Goal: Task Accomplishment & Management: Manage account settings

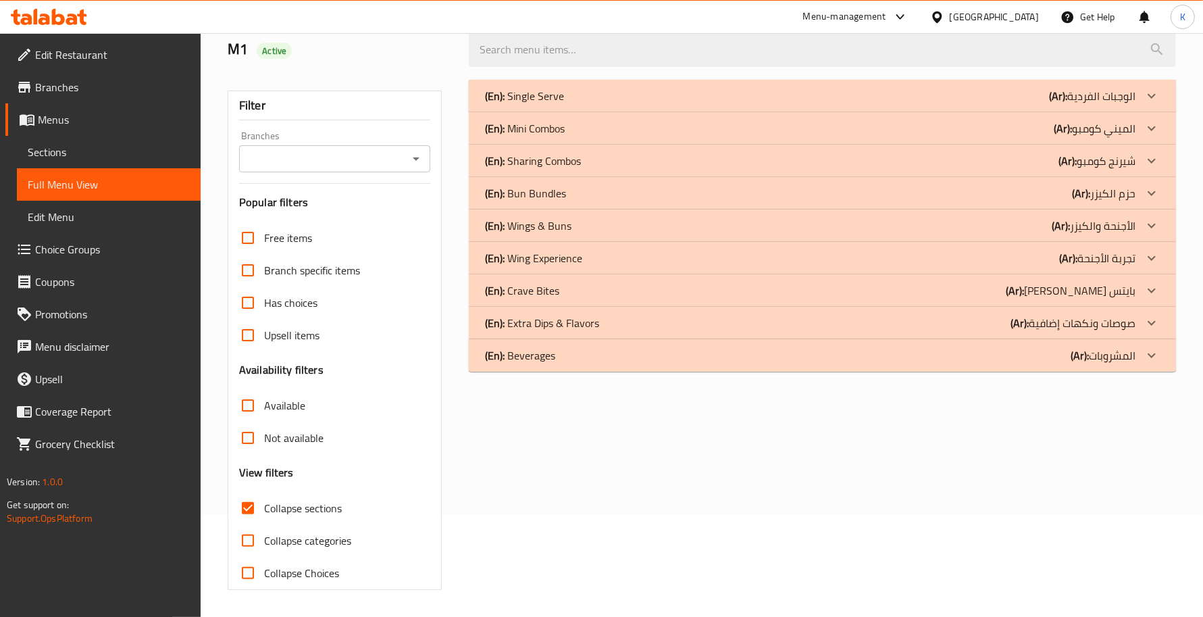
scroll to position [102, 0]
click at [628, 104] on div "(En): Sharing Combos (Ar): [PERSON_NAME]" at bounding box center [810, 96] width 651 height 16
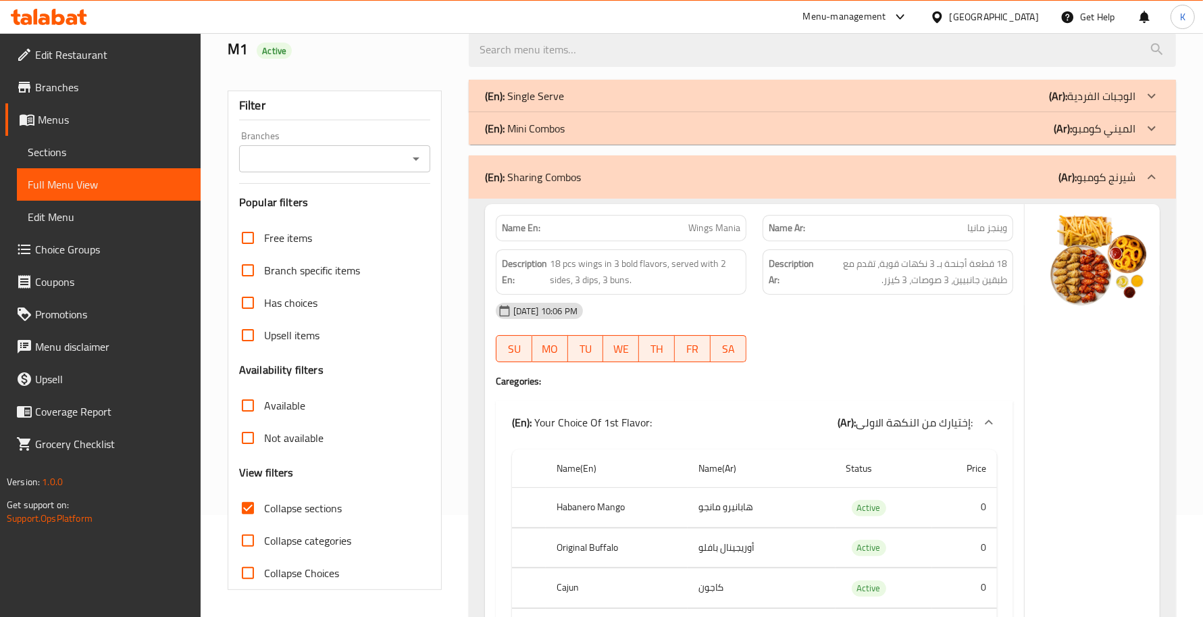
click at [296, 537] on span "Collapse categories" at bounding box center [307, 540] width 87 height 16
click at [264, 537] on input "Collapse categories" at bounding box center [248, 540] width 32 height 32
checkbox input "true"
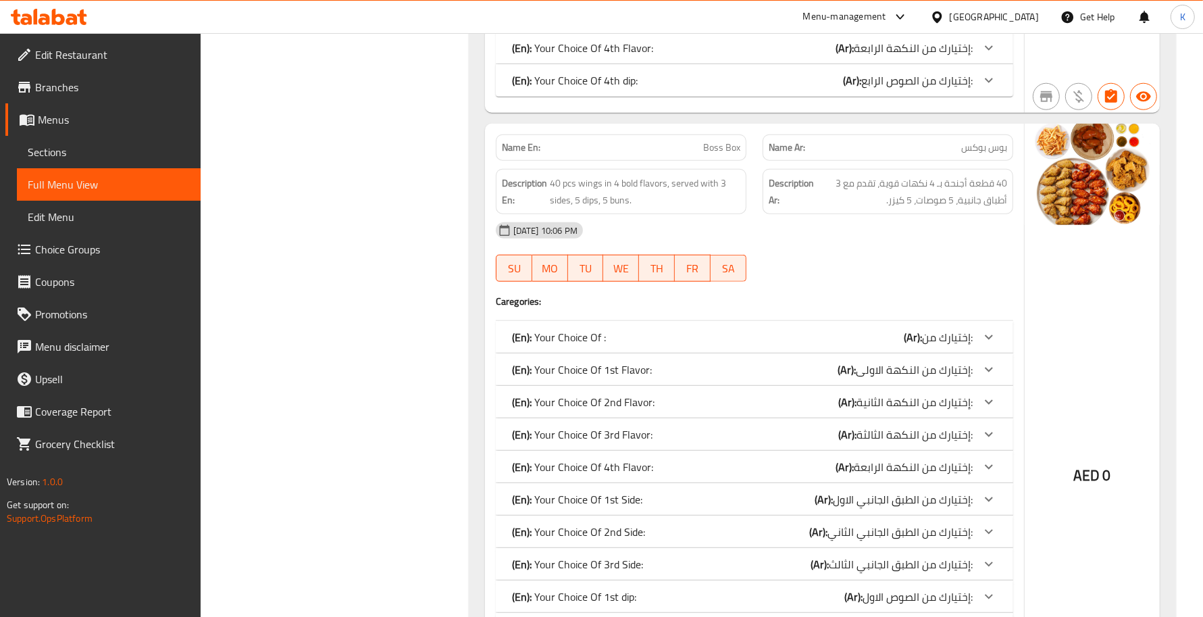
scroll to position [1316, 0]
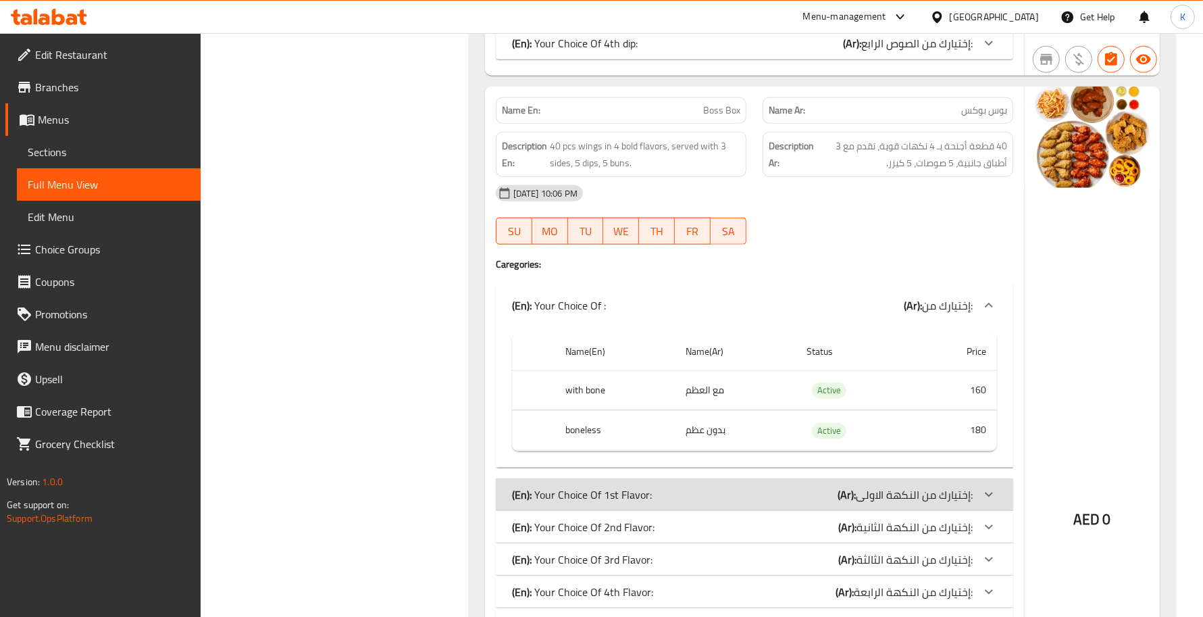
click at [845, 299] on div "(En): Your Choice Of : (Ar): إختيارك من:" at bounding box center [742, 305] width 461 height 16
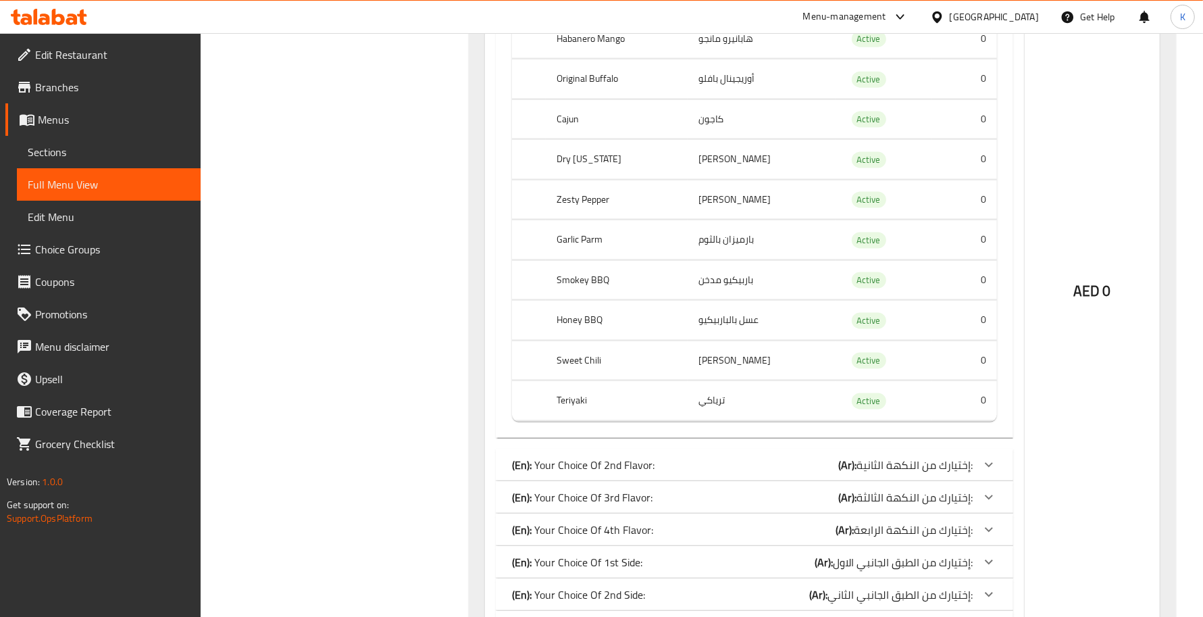
scroll to position [1514, 0]
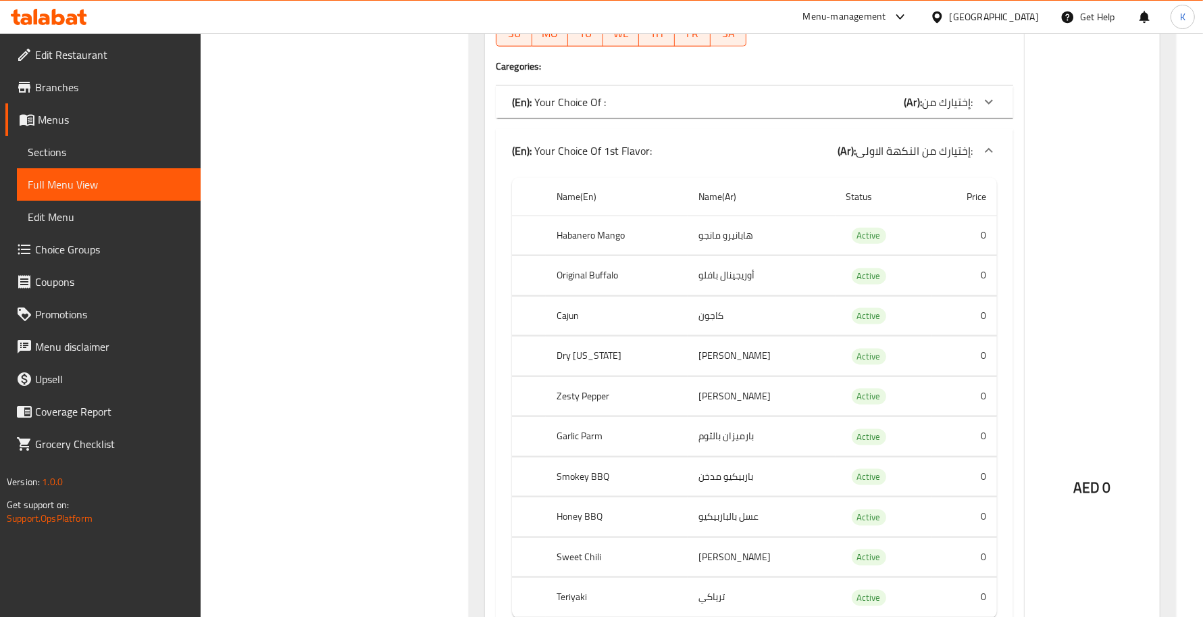
click at [711, 145] on div "(En): Your Choice Of 1st Flavor: (Ar): إختيارك من النكهة الاولى:" at bounding box center [742, 151] width 461 height 16
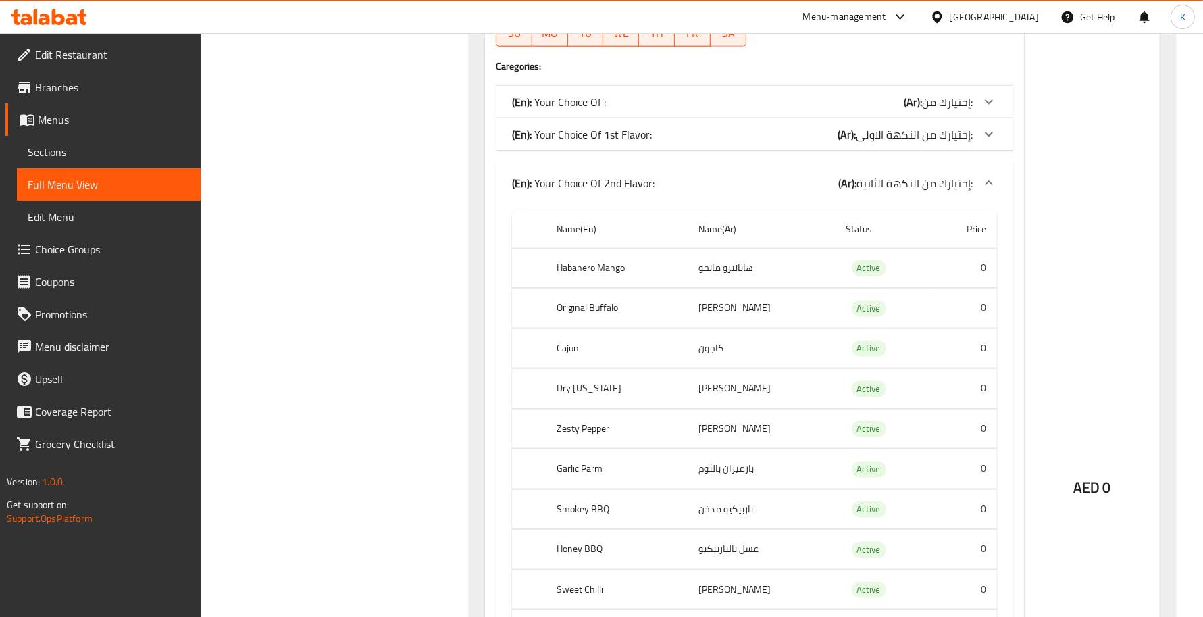
click at [824, 164] on div "(En): Your Choice Of 2nd Flavor: (Ar): إختيارك من النكهة الثانية:" at bounding box center [755, 183] width 518 height 43
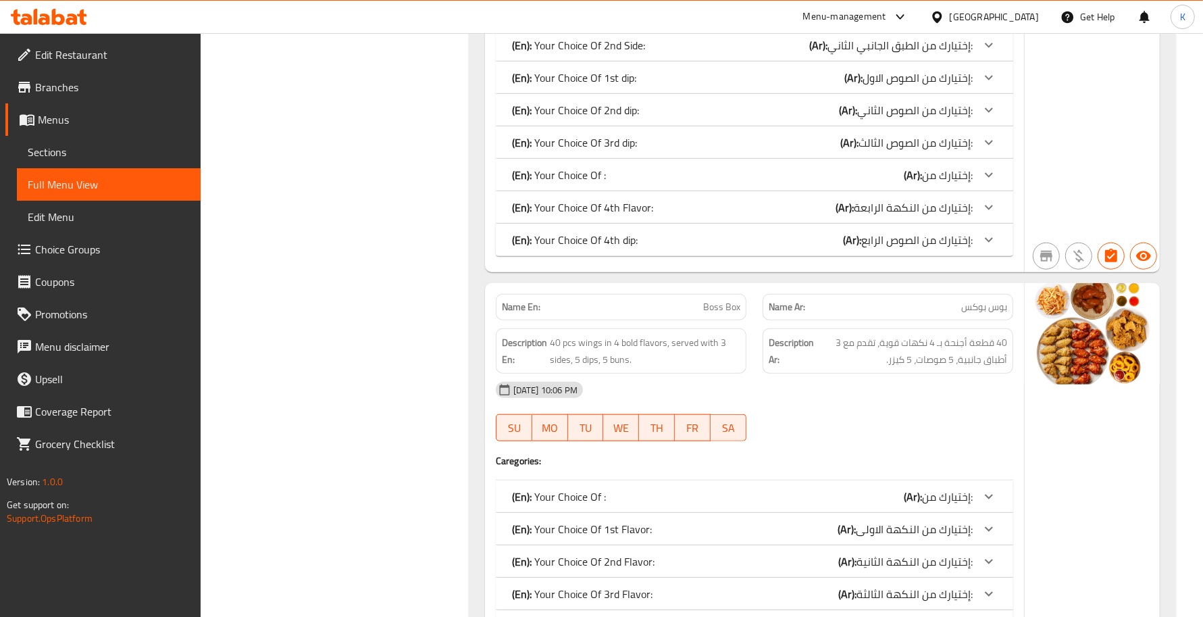
scroll to position [1316, 0]
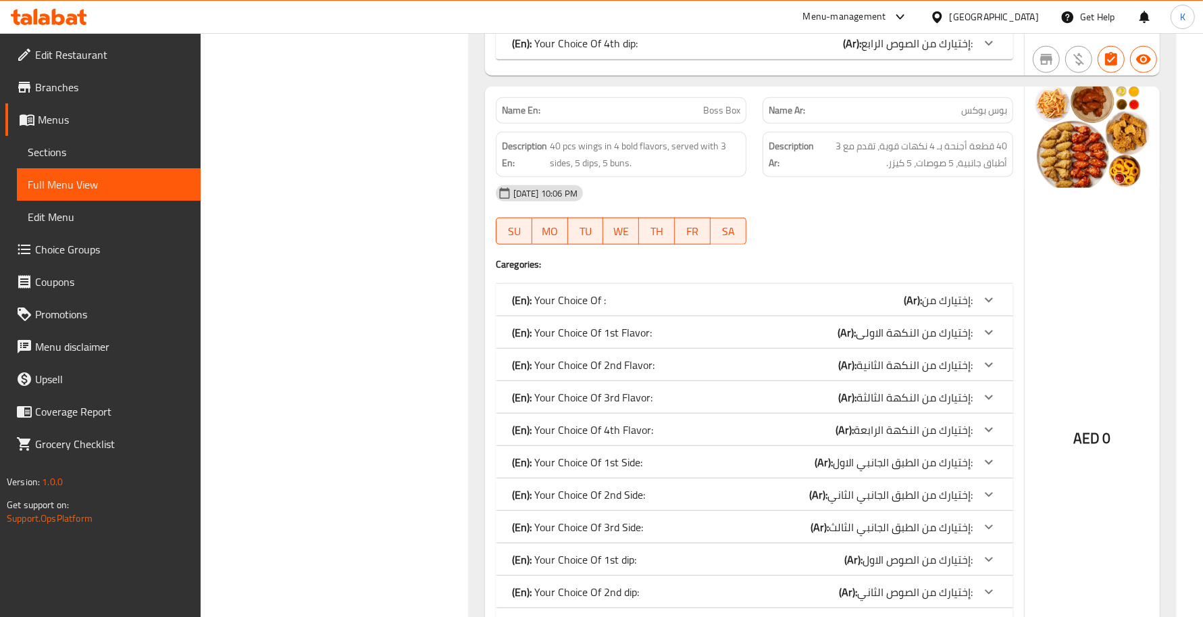
drag, startPoint x: 789, startPoint y: 527, endPoint x: 801, endPoint y: 527, distance: 12.2
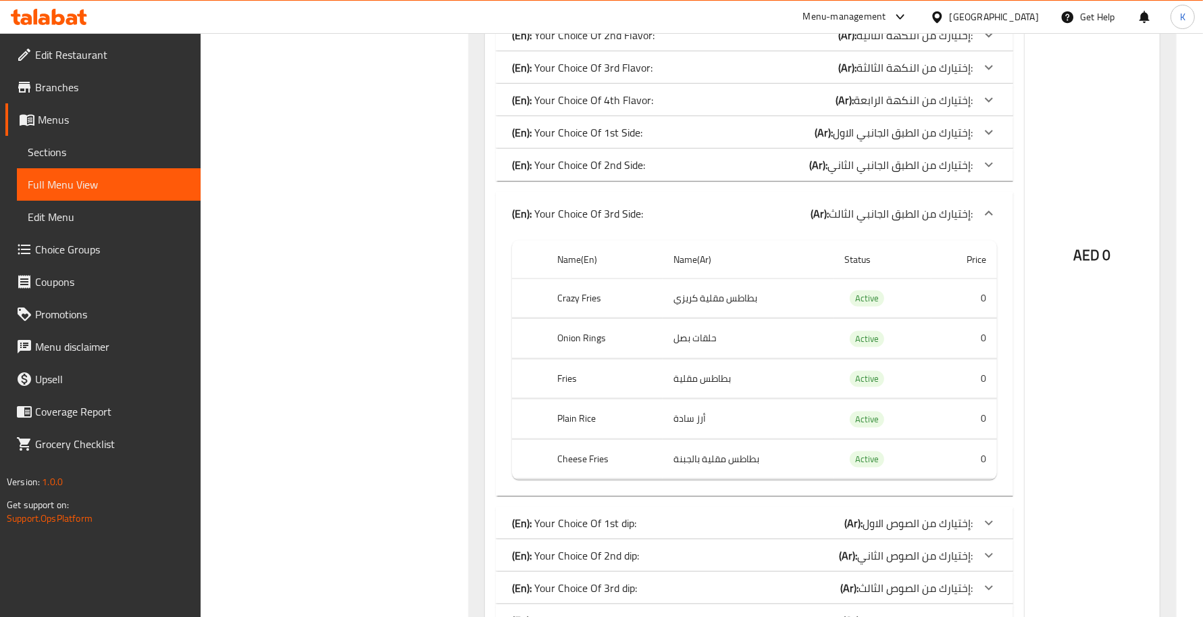
scroll to position [1514, 0]
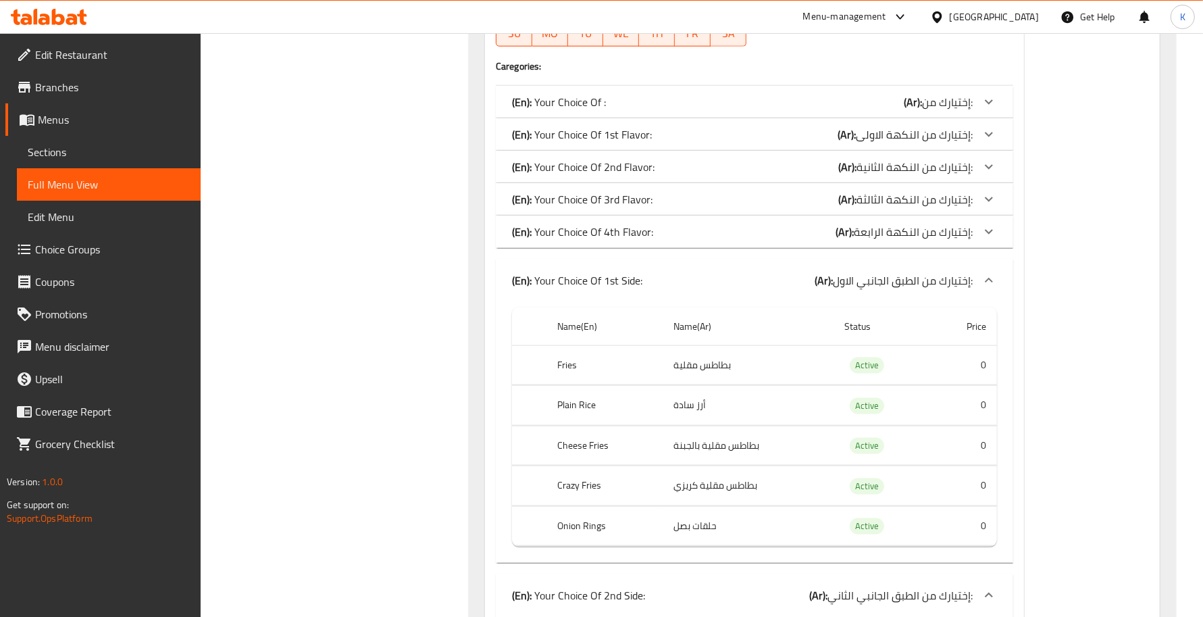
click at [667, 272] on div "(En): Your Choice Of 1st Side: (Ar): إختيارك من الطبق الجانبي الاول:" at bounding box center [755, 280] width 518 height 43
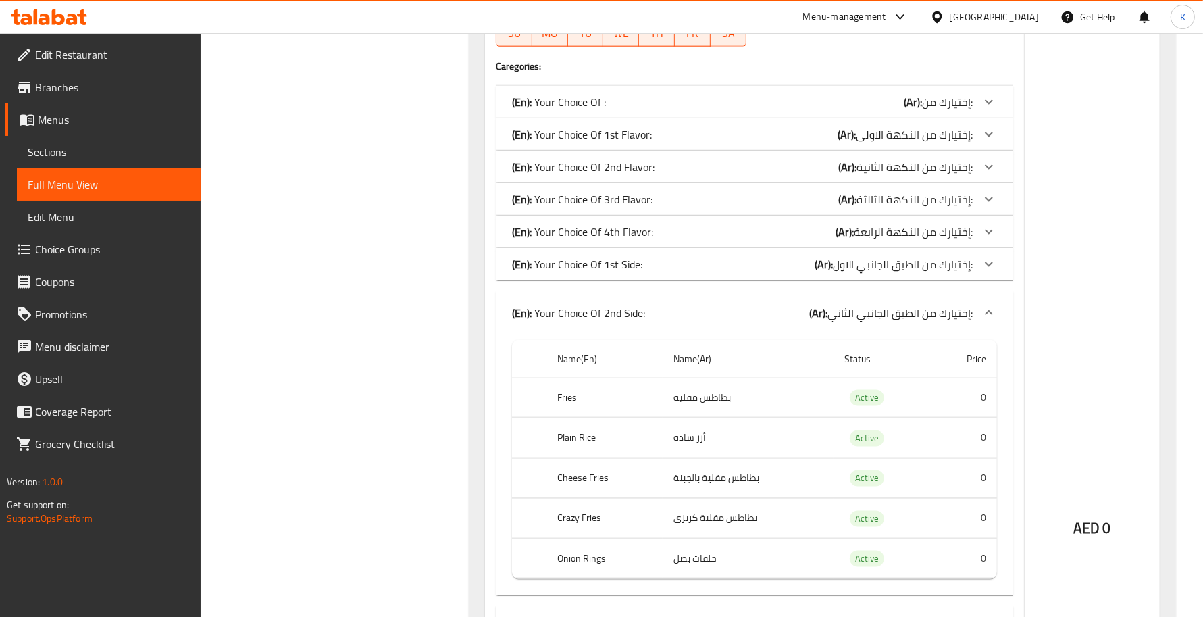
click at [653, 314] on div "(En): Your Choice Of 2nd Side: (Ar): إختيارك من الطبق الجانبي الثاني:" at bounding box center [742, 313] width 461 height 16
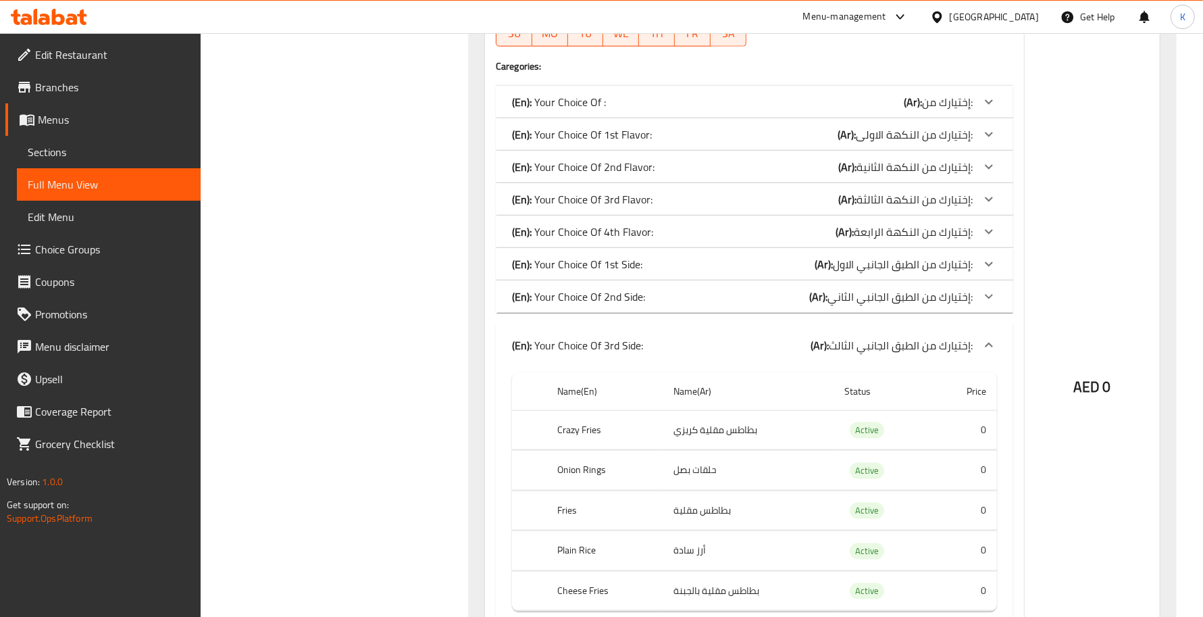
click at [659, 326] on div "(En): Your Choice Of 3rd Side: (Ar): إختيارك من الطبق الجانبي الثالث:" at bounding box center [755, 345] width 518 height 43
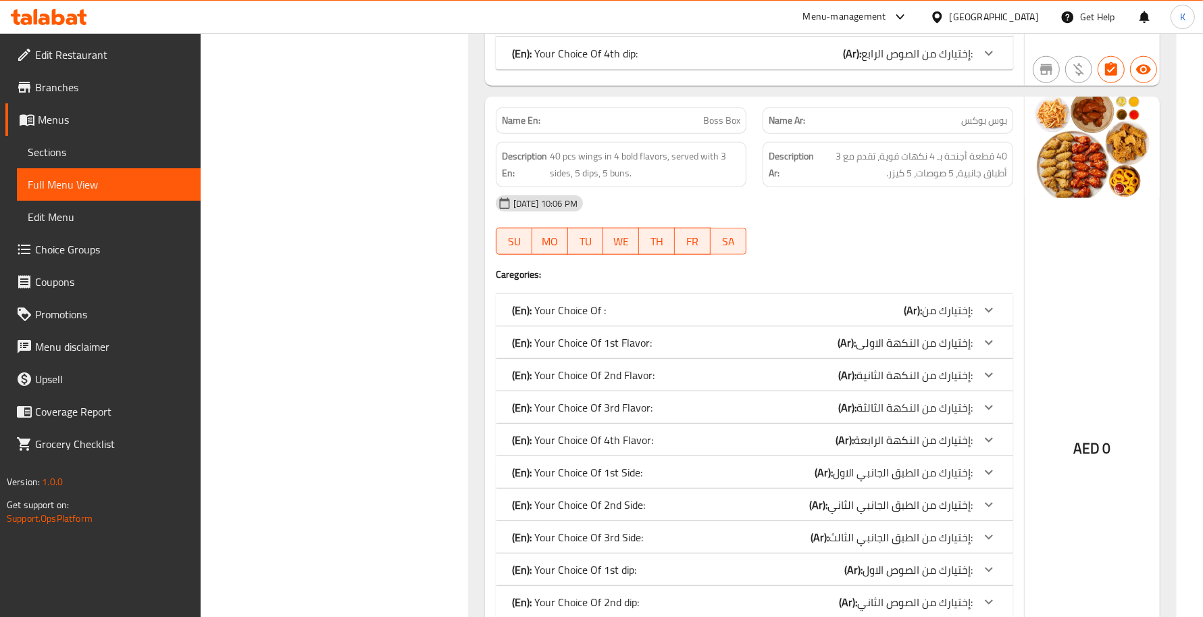
scroll to position [1710, 0]
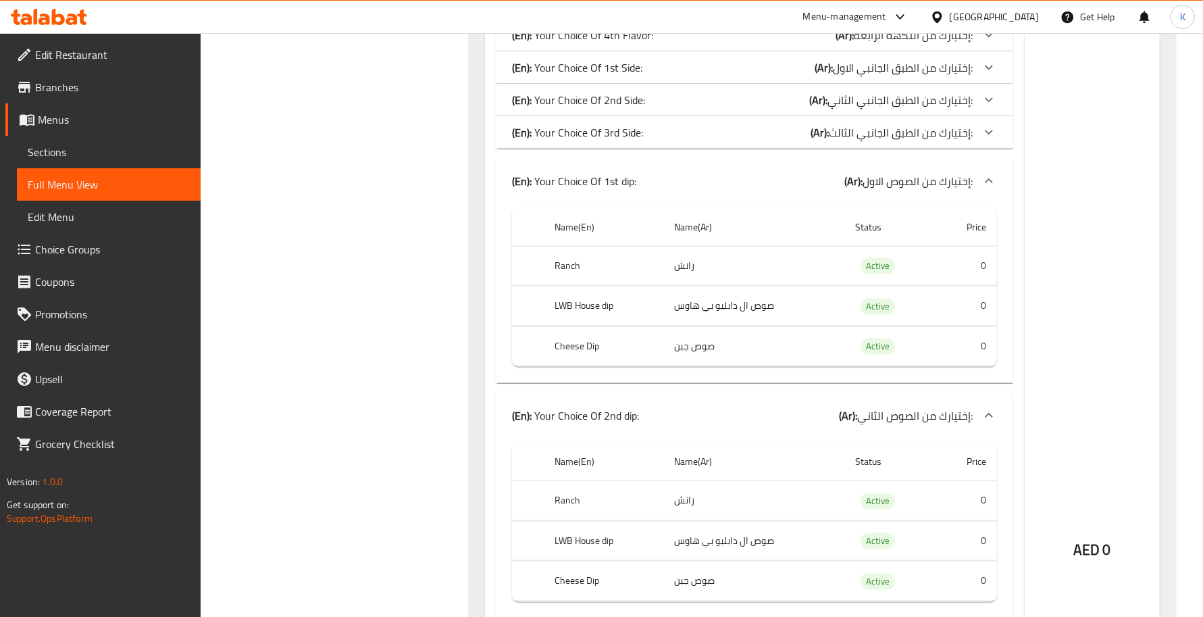
click at [576, 194] on div "(En): Your Choice Of 1st dip: (Ar): إختيارك من الصوص الاول:" at bounding box center [755, 180] width 518 height 43
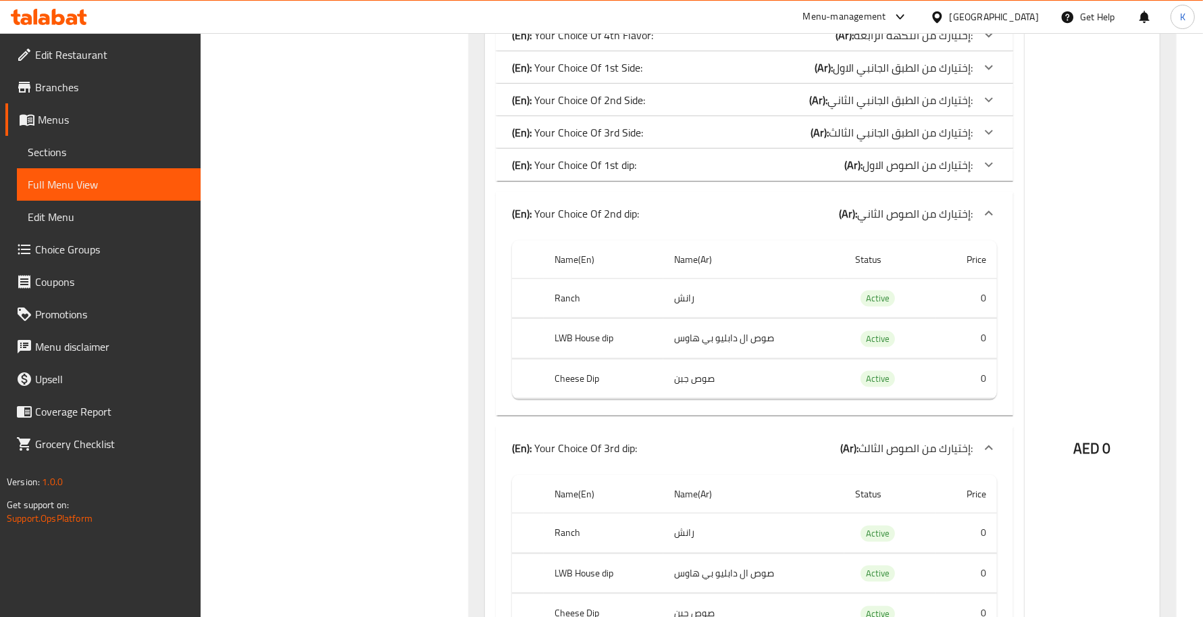
click at [580, 224] on div "(En): Your Choice Of 2nd dip: (Ar): إختيارك من الصوص الثاني:" at bounding box center [755, 213] width 518 height 43
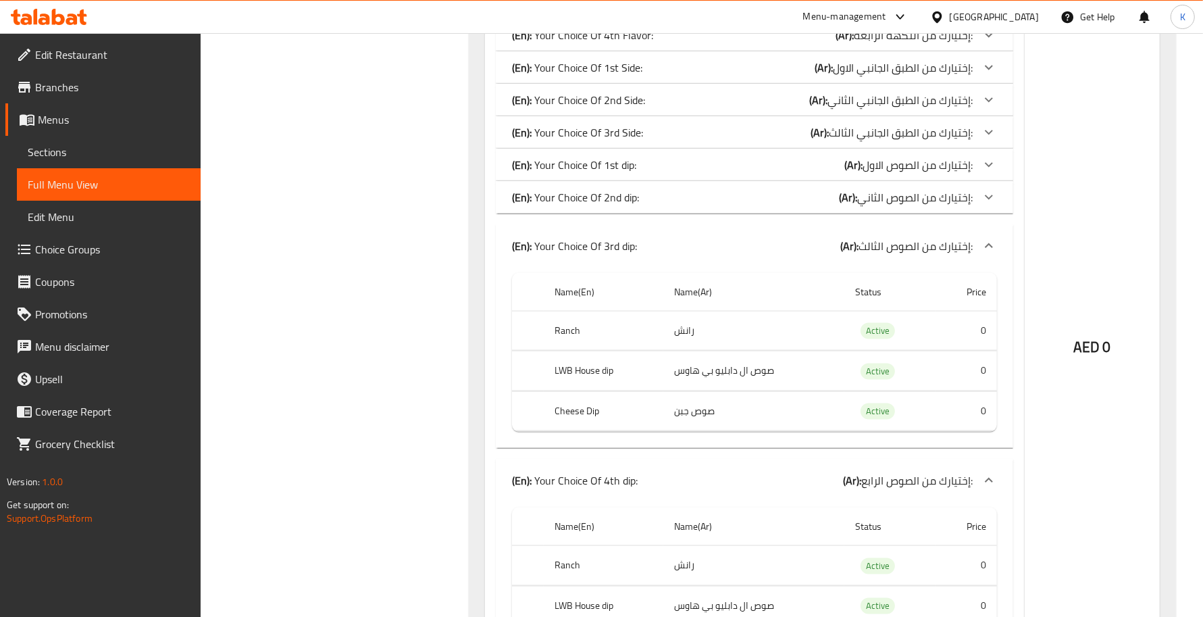
click at [576, 254] on p "(En): Your Choice Of 3rd dip:" at bounding box center [574, 246] width 125 height 16
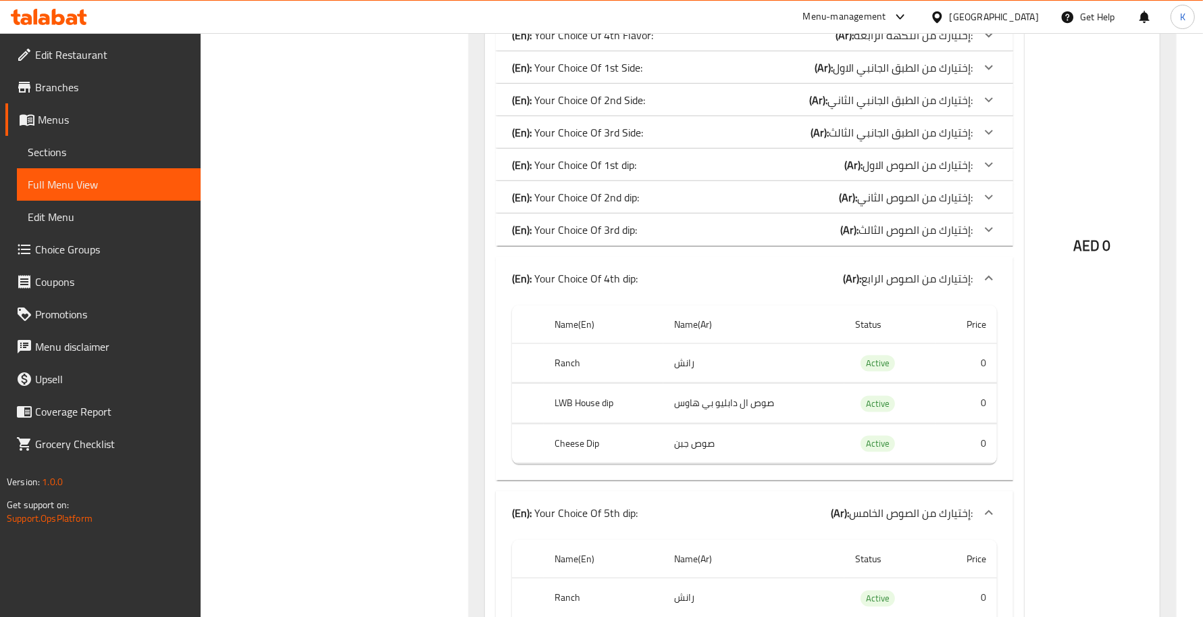
click at [585, 278] on p "(En): Your Choice Of 4th dip:" at bounding box center [575, 278] width 126 height 16
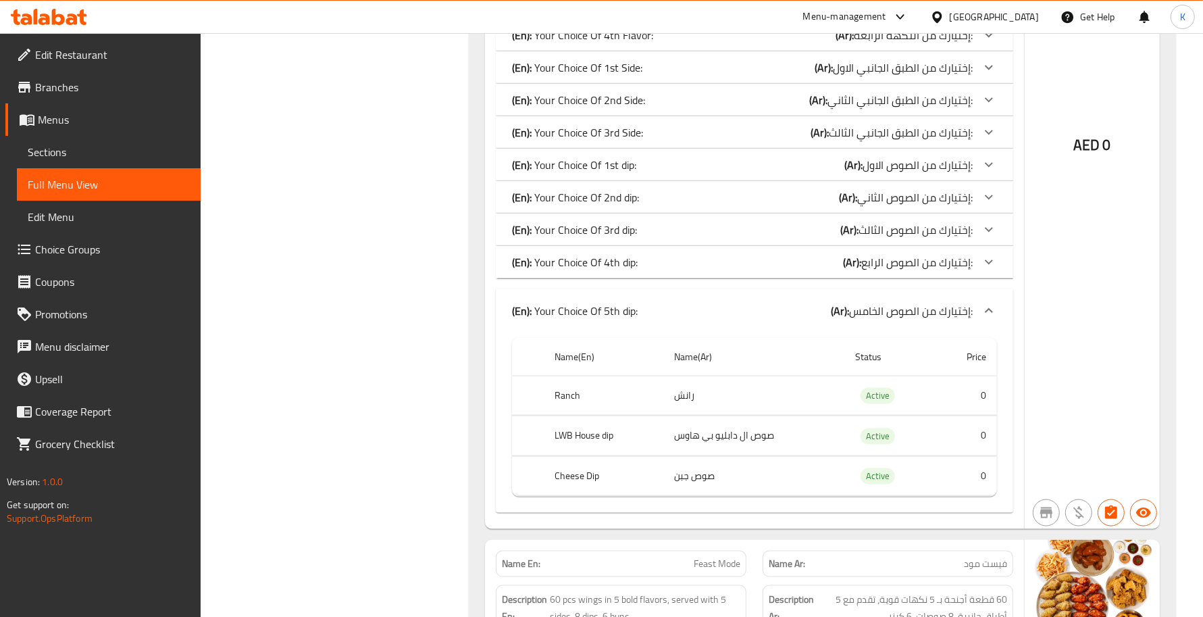
click at [614, 312] on p "(En): Your Choice Of 5th dip:" at bounding box center [575, 311] width 126 height 16
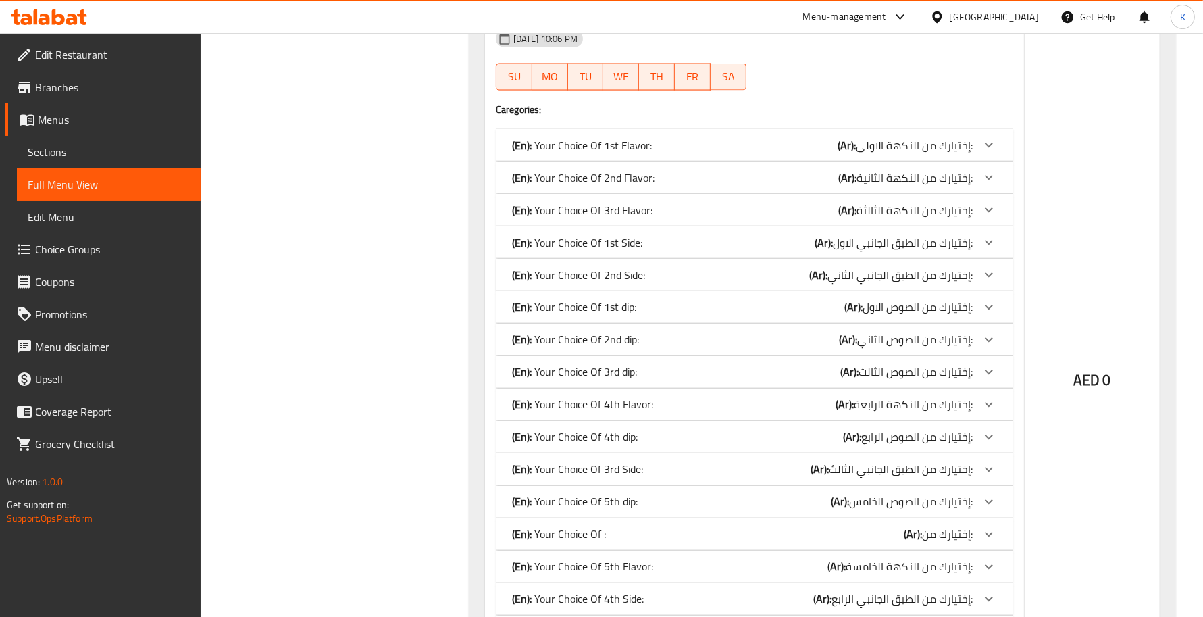
scroll to position [1907, 0]
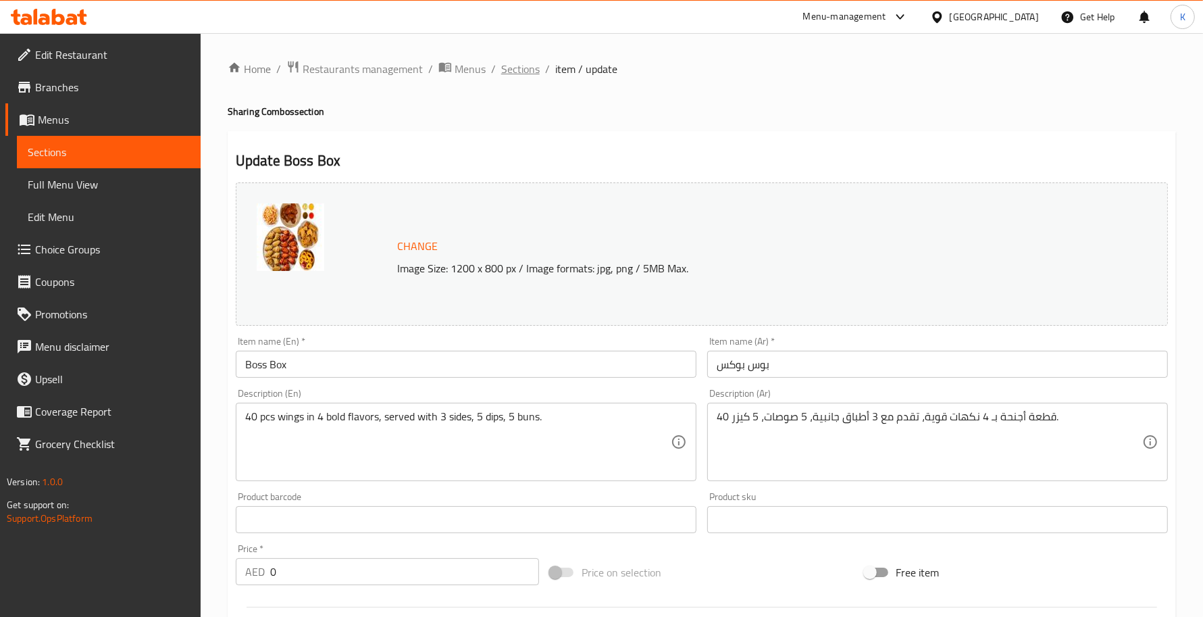
click at [518, 76] on span "Sections" at bounding box center [520, 69] width 39 height 16
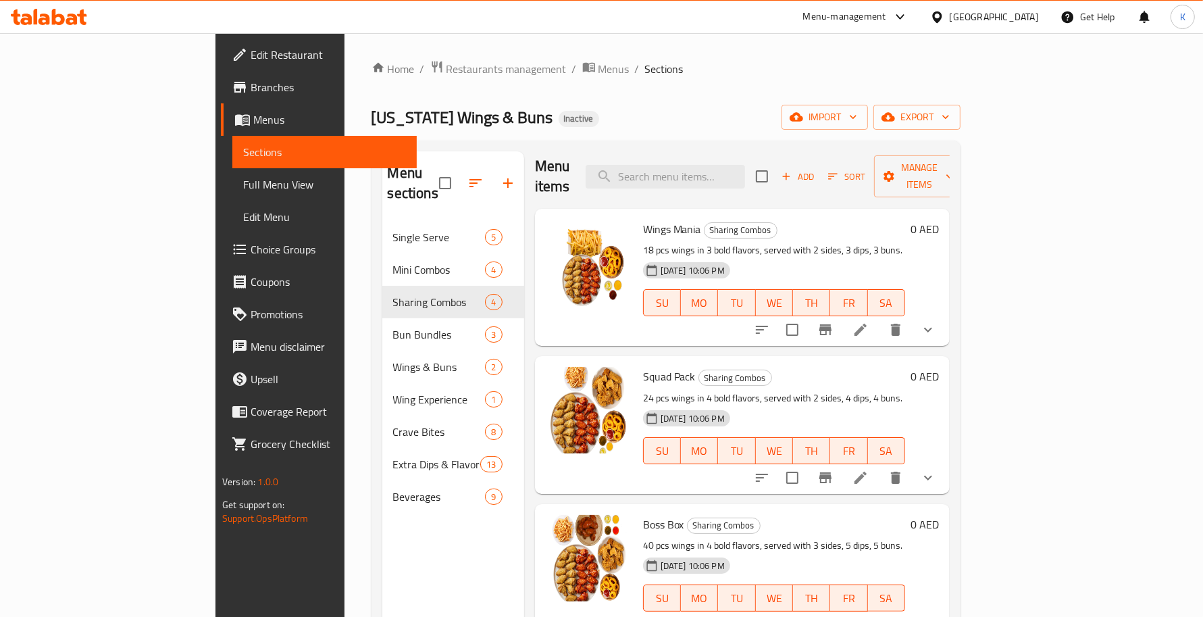
scroll to position [190, 0]
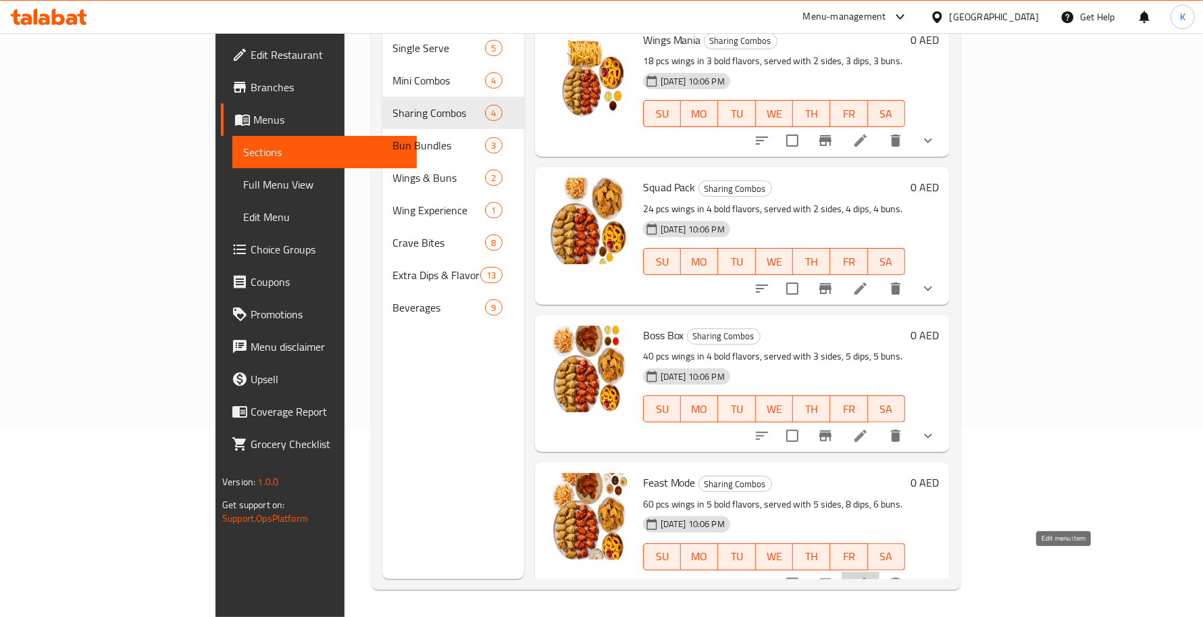
click at [869, 576] on icon at bounding box center [861, 584] width 16 height 16
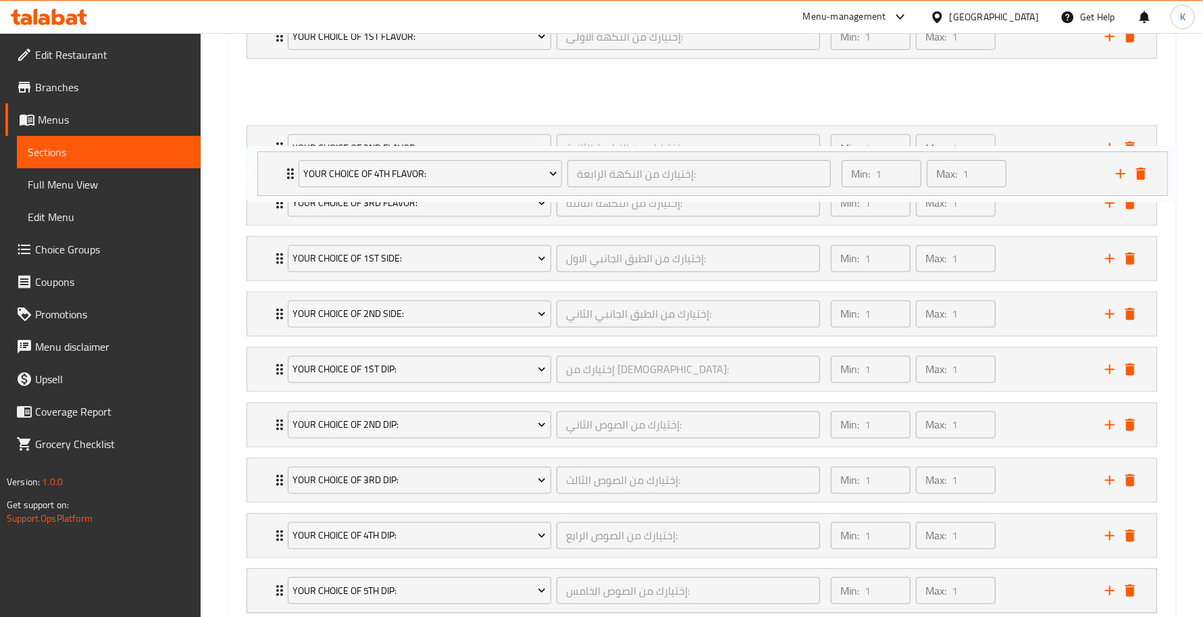
scroll to position [785, 0]
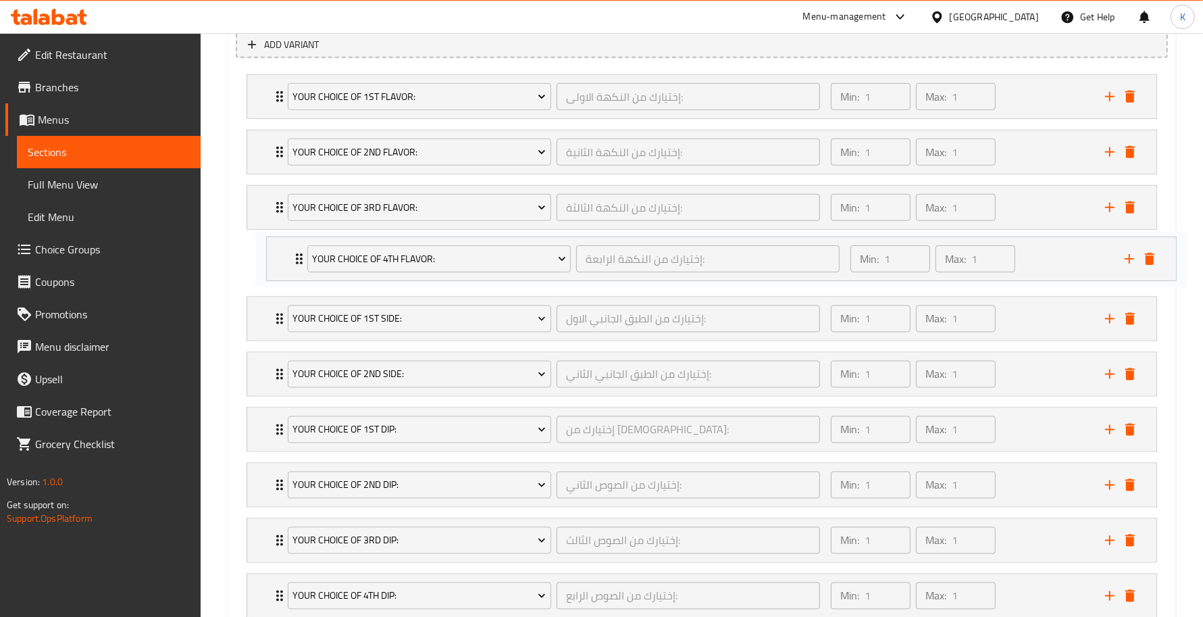
drag, startPoint x: 252, startPoint y: 35, endPoint x: 287, endPoint y: 262, distance: 229.8
click at [287, 262] on div "Your Choice Of 1st Flavor: إختيارك من النكهة الاولى: ​ Min: 1 ​ Max: 1 ​ Habane…" at bounding box center [702, 595] width 933 height 1053
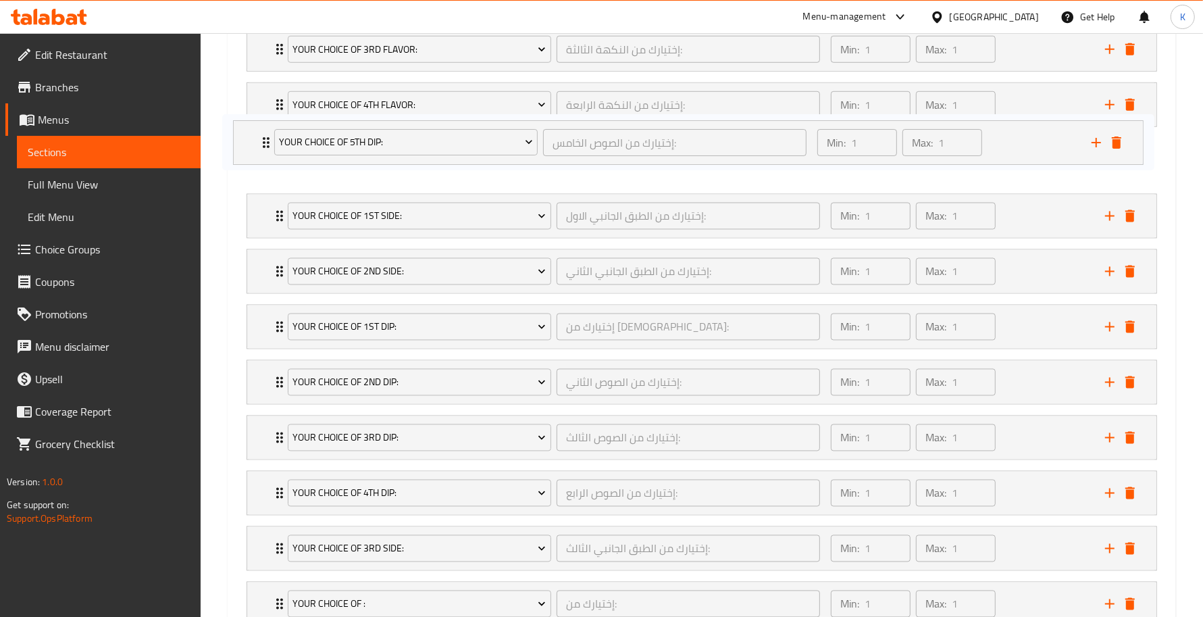
scroll to position [940, 0]
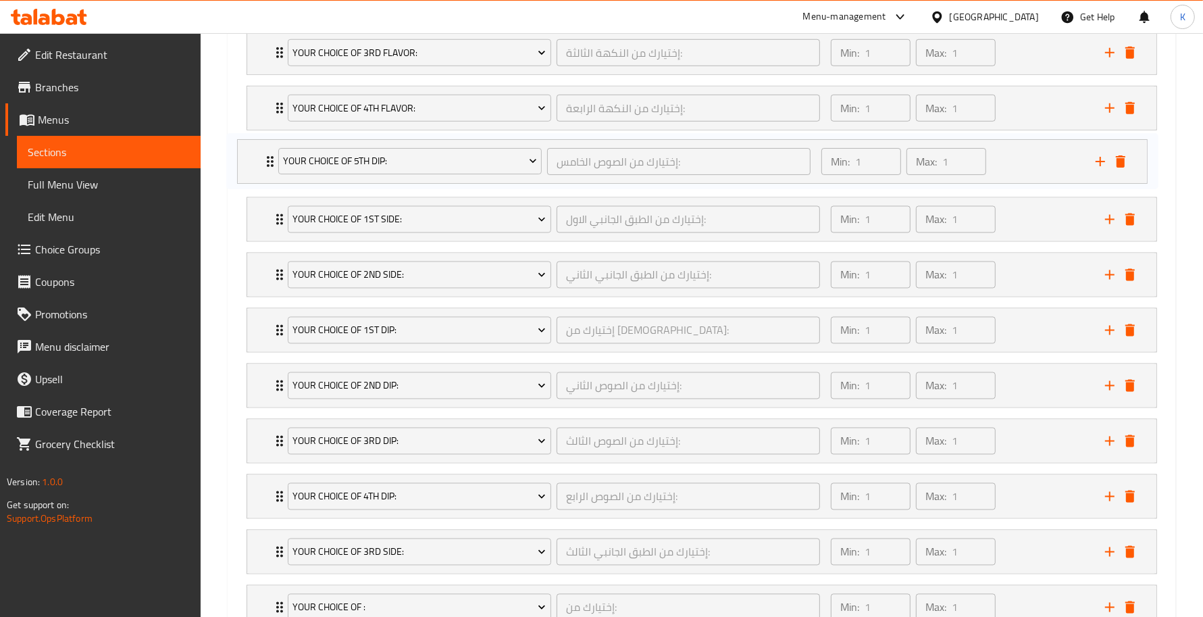
drag, startPoint x: 264, startPoint y: 518, endPoint x: 255, endPoint y: 157, distance: 360.3
click at [257, 159] on div "Your Choice Of 1st Flavor: إختيارك من النكهة الاولى: ​ Min: 1 ​ Max: 1 ​ Habane…" at bounding box center [702, 440] width 933 height 1053
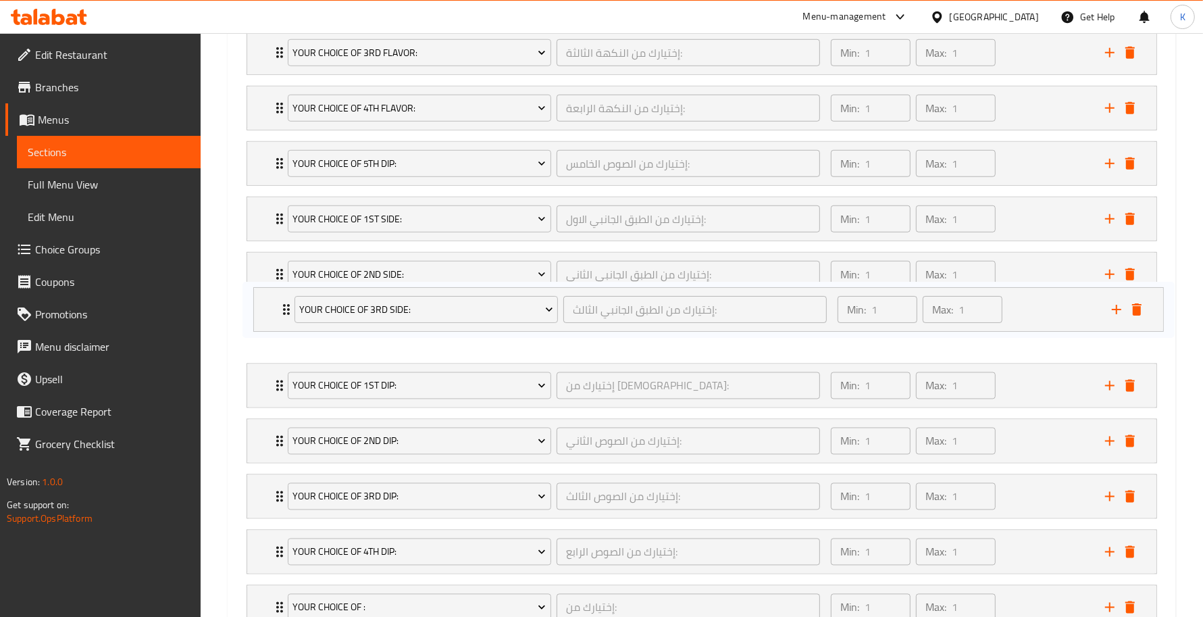
scroll to position [941, 0]
drag, startPoint x: 258, startPoint y: 553, endPoint x: 269, endPoint y: 324, distance: 228.7
click at [266, 318] on div "Your Choice Of 1st Flavor: إختيارك من النكهة الاولى: ​ Min: 1 ​ Max: 1 ​ Habane…" at bounding box center [702, 440] width 933 height 1053
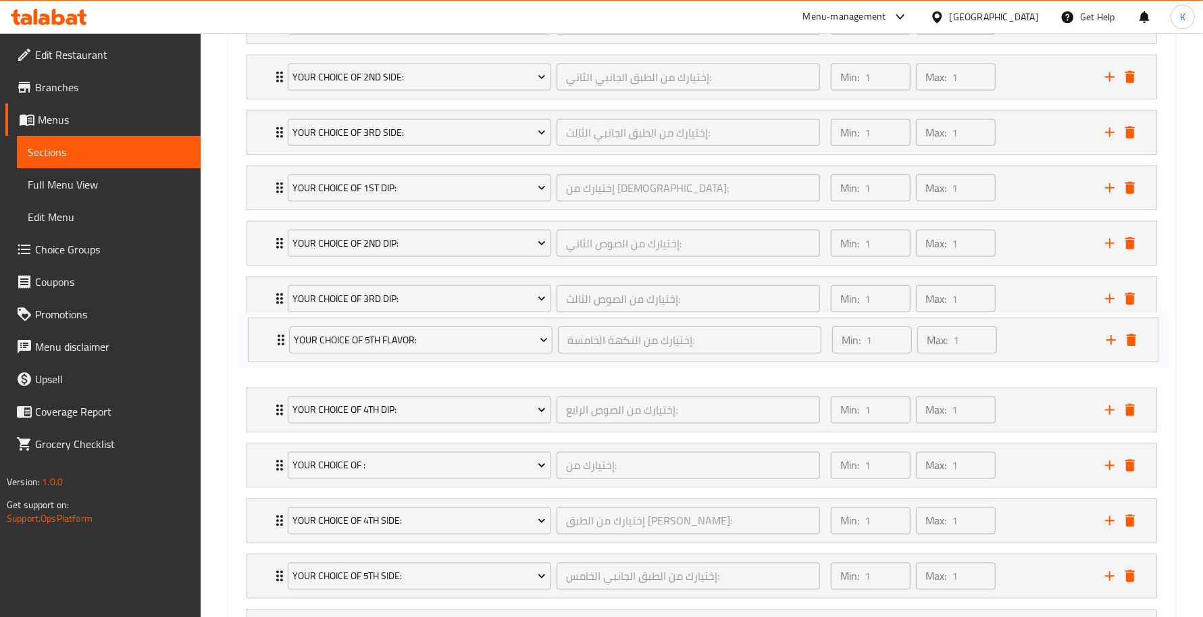
scroll to position [1139, 0]
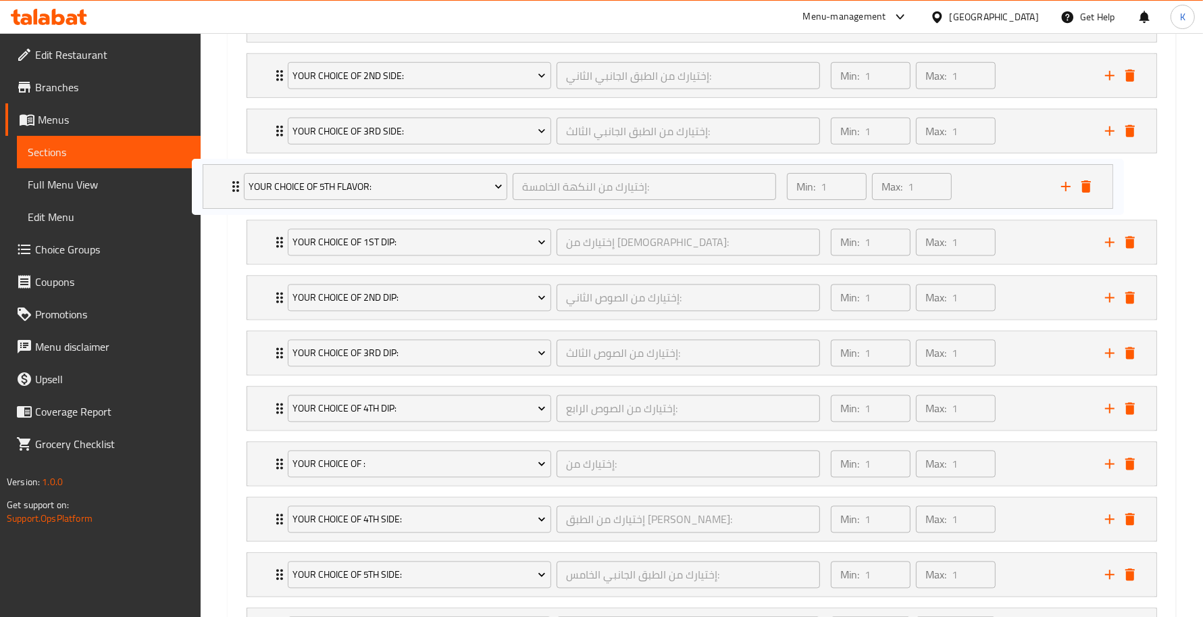
drag, startPoint x: 266, startPoint y: 474, endPoint x: 220, endPoint y: 187, distance: 290.8
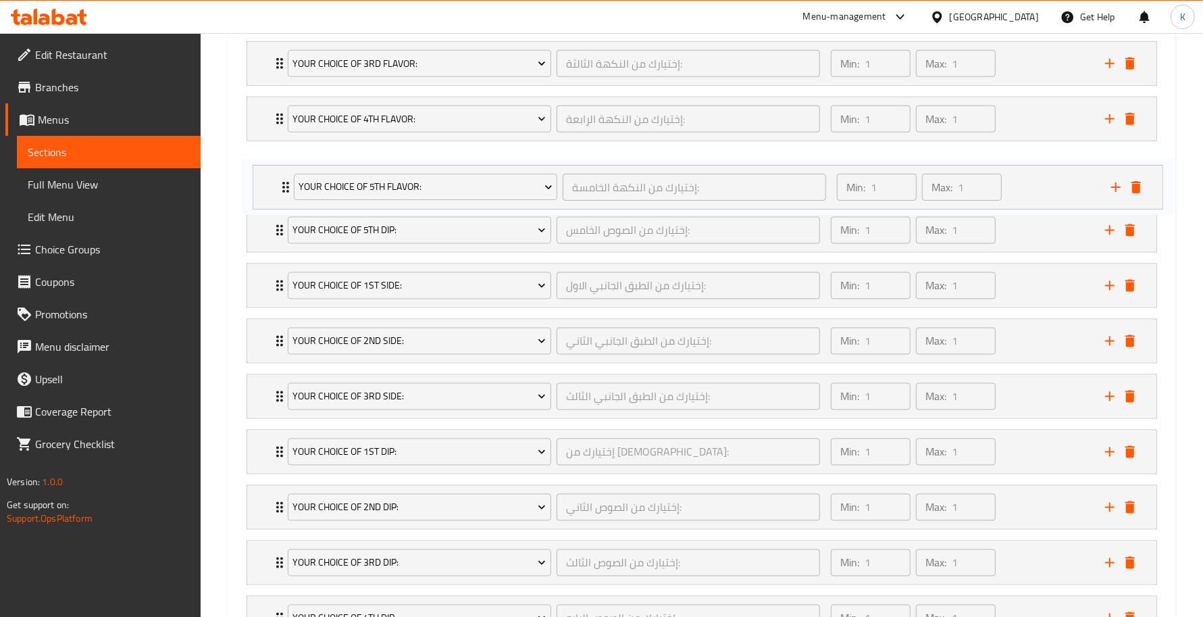
scroll to position [926, 0]
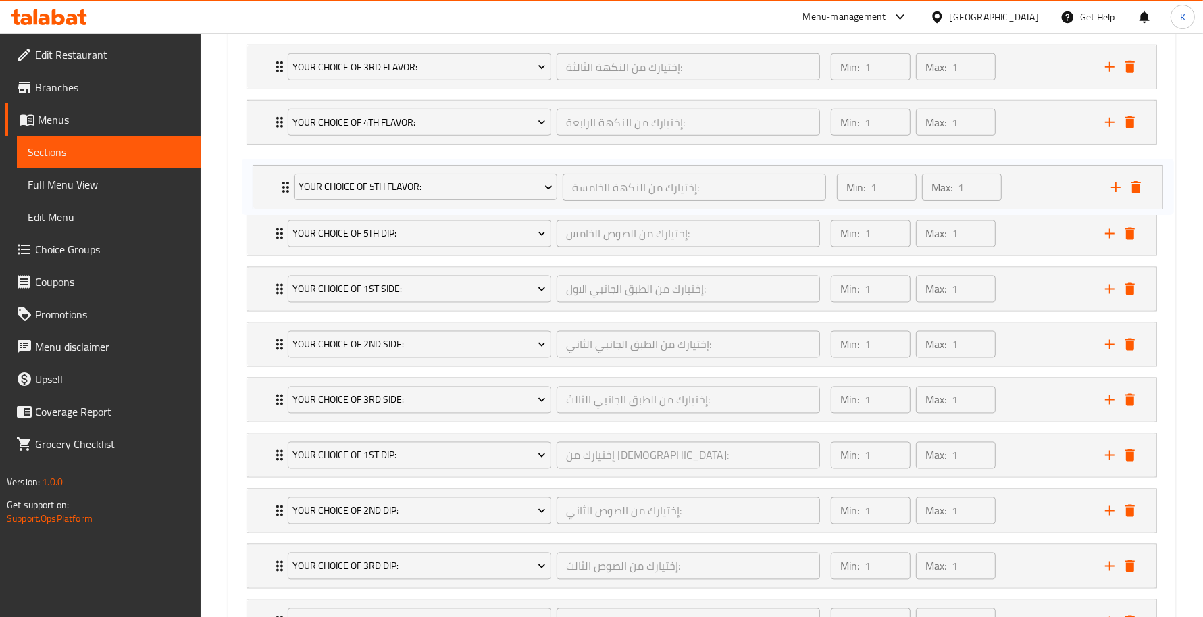
drag, startPoint x: 285, startPoint y: 245, endPoint x: 268, endPoint y: 187, distance: 61.4
click at [268, 187] on div "Your Choice Of 1st Flavor: إختيارك من النكهة الاولى: ​ Min: 1 ​ Max: 1 ​ Habane…" at bounding box center [702, 454] width 933 height 1053
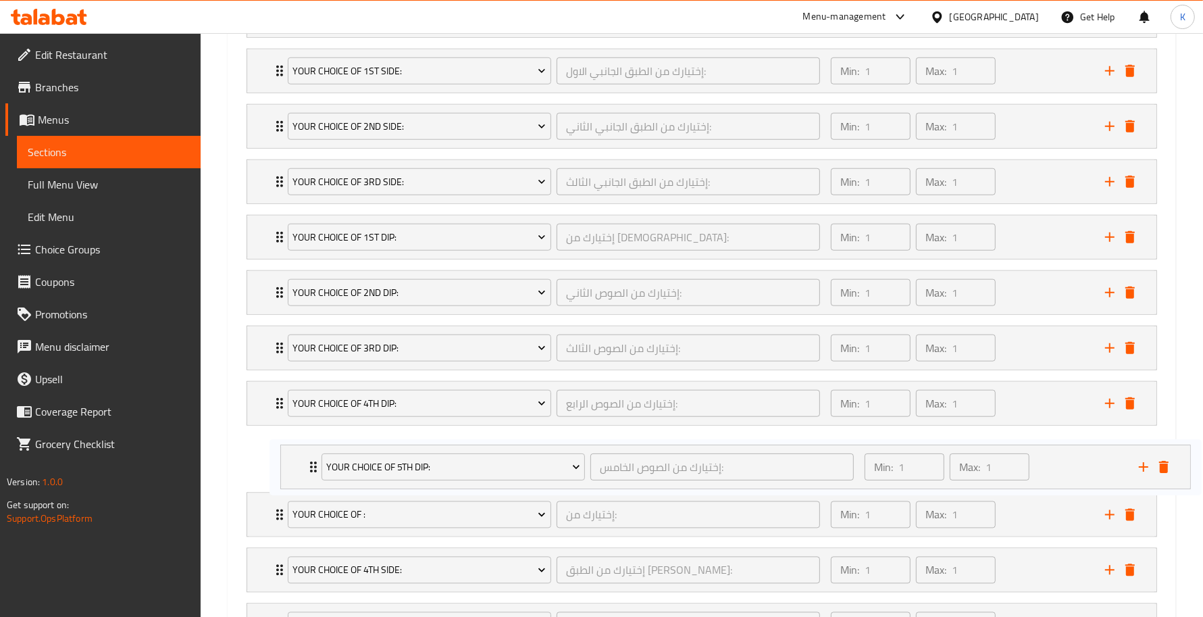
scroll to position [1090, 0]
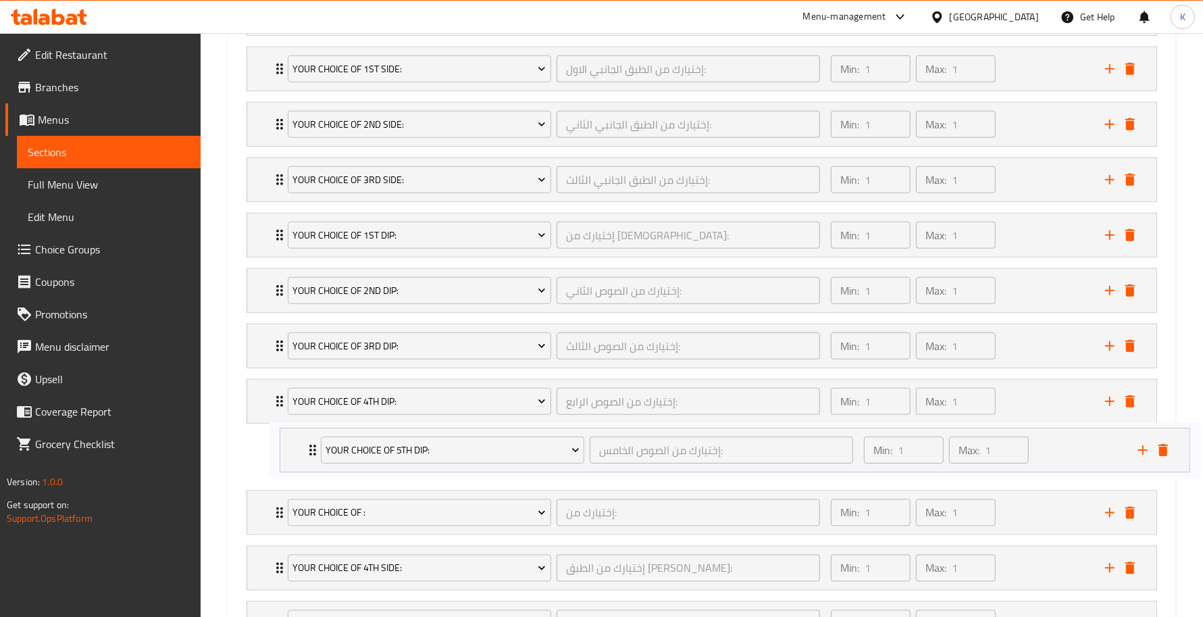
drag, startPoint x: 261, startPoint y: 231, endPoint x: 294, endPoint y: 453, distance: 224.8
click at [294, 453] on div "Your Choice Of 1st Flavor: إختيارك من النكهة الاولى: ​ Min: 1 ​ Max: 1 ​ Habane…" at bounding box center [702, 290] width 933 height 1053
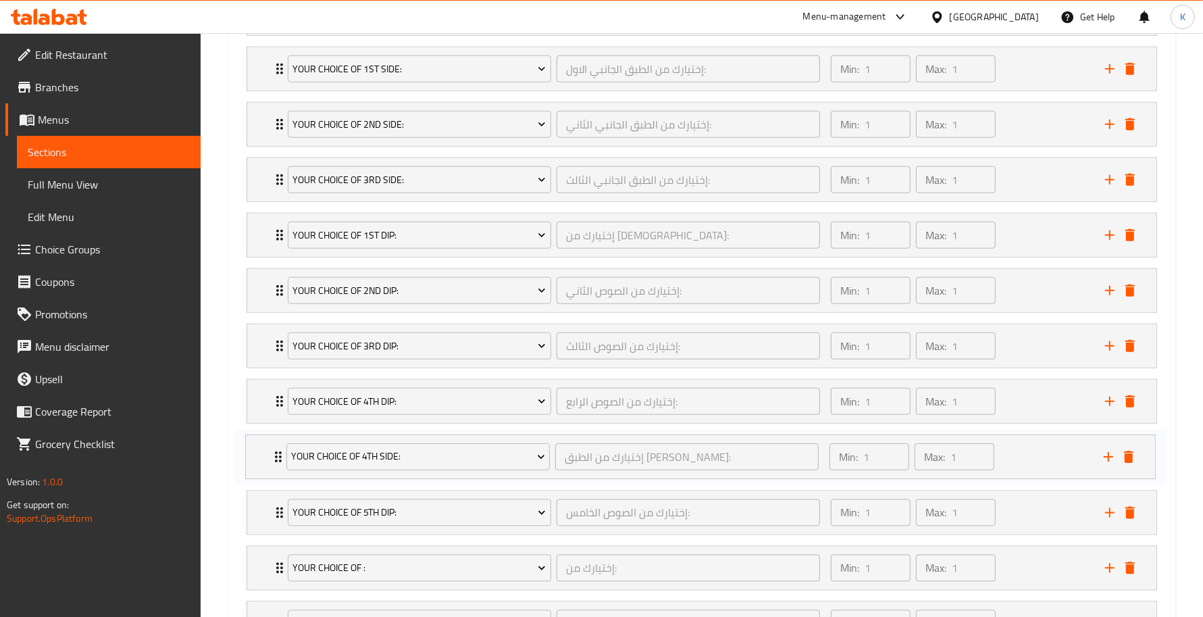
scroll to position [1097, 0]
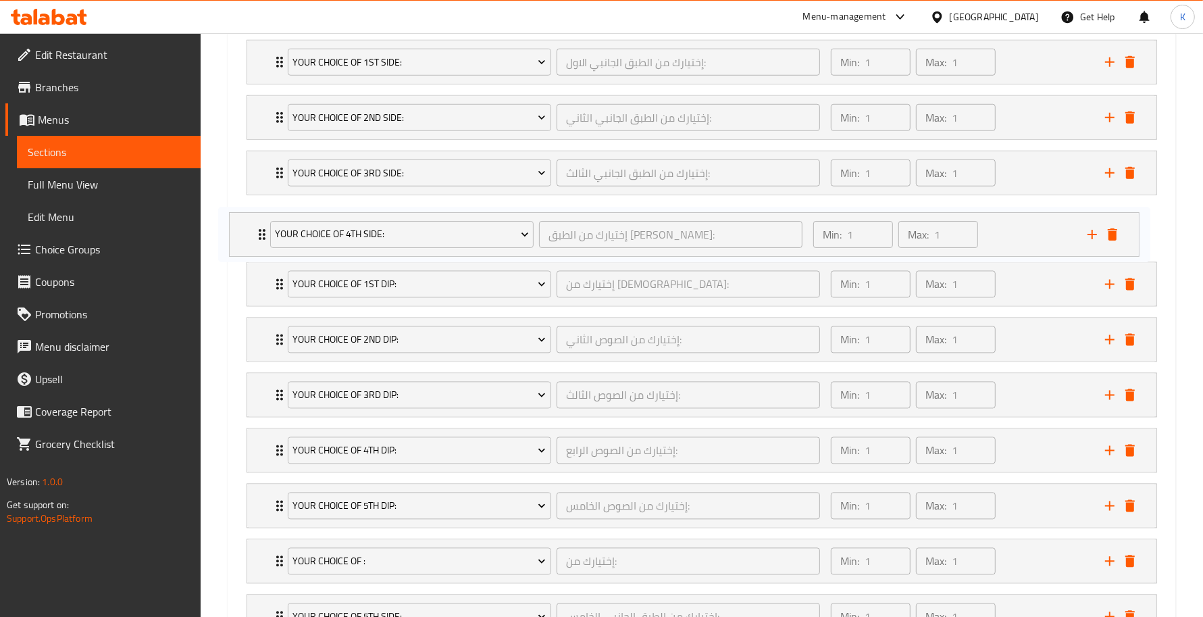
drag, startPoint x: 281, startPoint y: 569, endPoint x: 264, endPoint y: 224, distance: 345.7
click at [264, 224] on div "Your Choice Of 1st Flavor: إختيارك من النكهة الاولى: ​ Min: 1 ​ Max: 1 ​ Habane…" at bounding box center [702, 283] width 933 height 1053
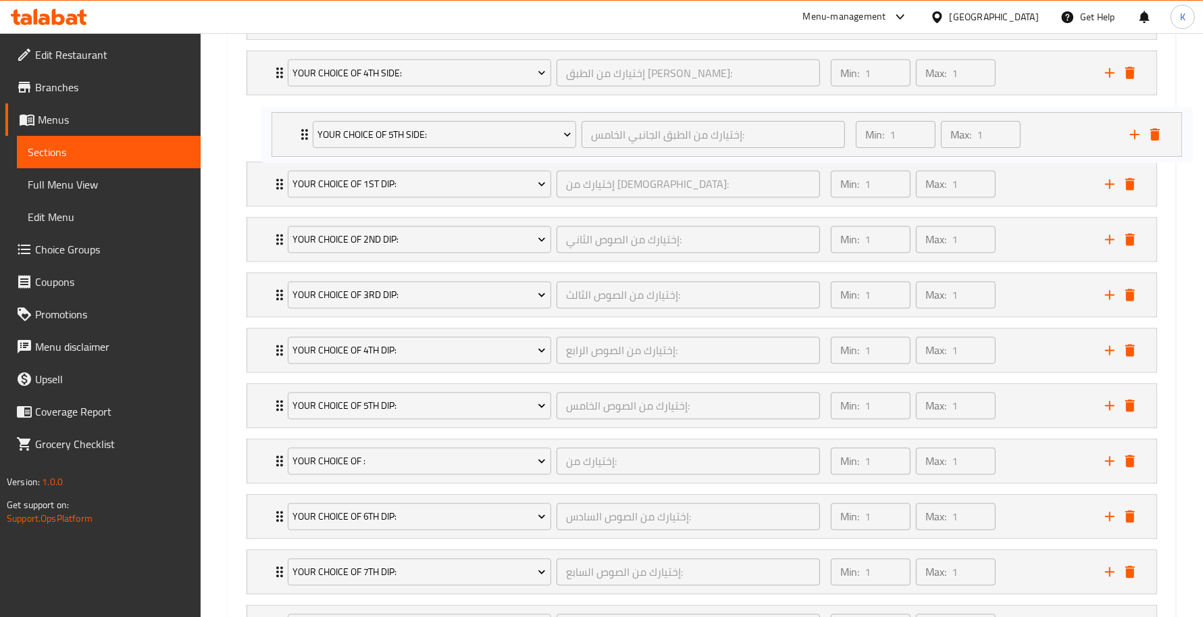
scroll to position [1237, 0]
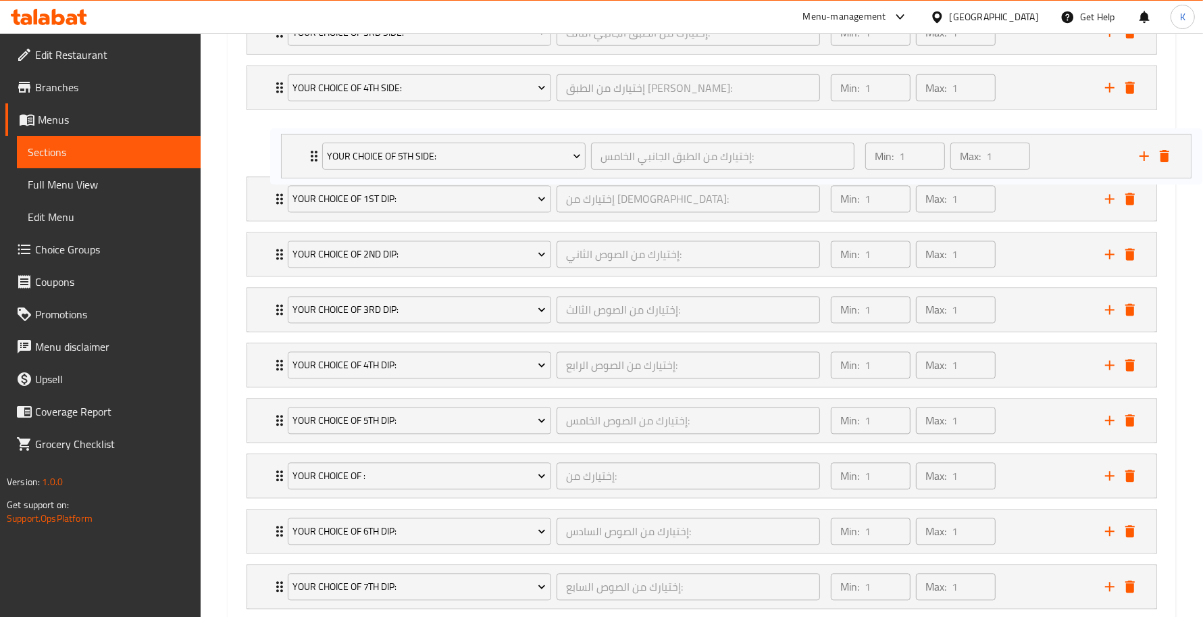
drag, startPoint x: 272, startPoint y: 430, endPoint x: 299, endPoint y: 157, distance: 274.4
click at [301, 157] on div "Your Choice Of 1st Flavor: إختيارك من النكهة الاولى: ​ Min: 1 ​ Max: 1 ​ Habane…" at bounding box center [702, 143] width 933 height 1053
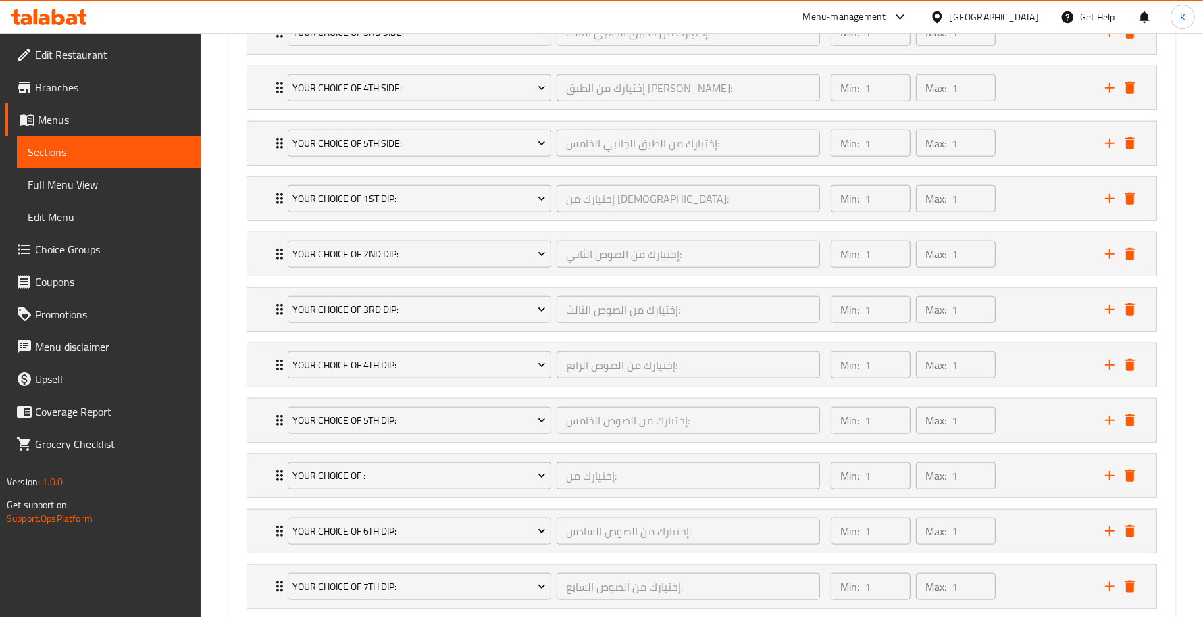
scroll to position [1385, 0]
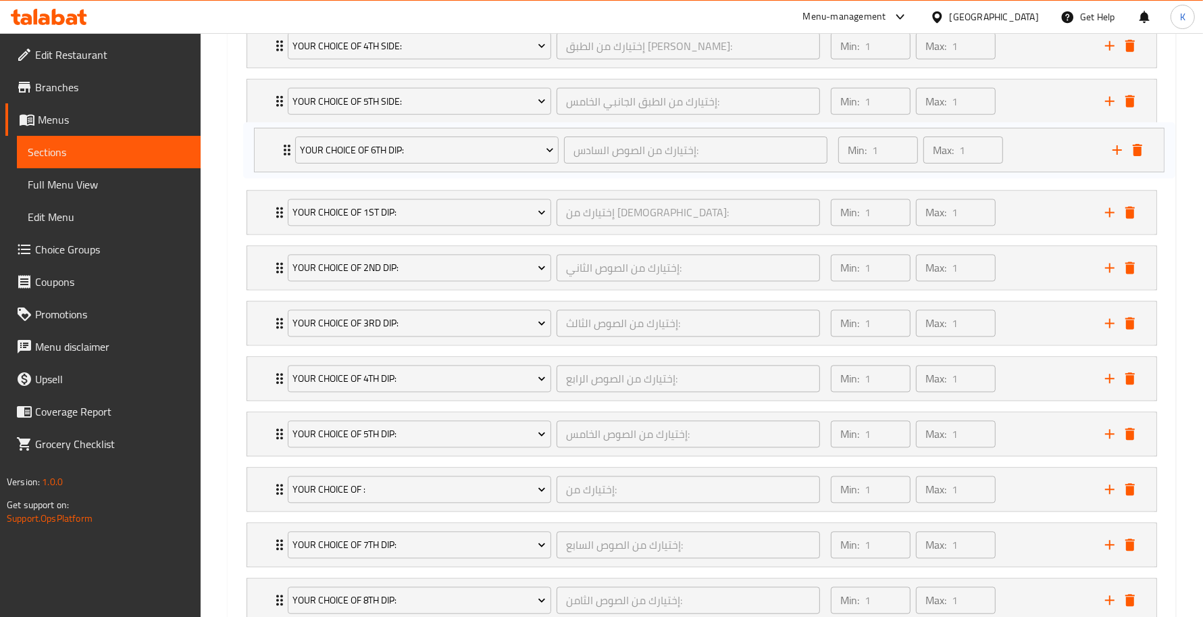
drag, startPoint x: 268, startPoint y: 393, endPoint x: 275, endPoint y: 144, distance: 248.8
click at [275, 144] on div "Your Choice Of 1st Flavor: إختيارك من النكهة الاولى: ​ Min: 1 ​ Max: 1 ​ Habane…" at bounding box center [702, 101] width 933 height 1053
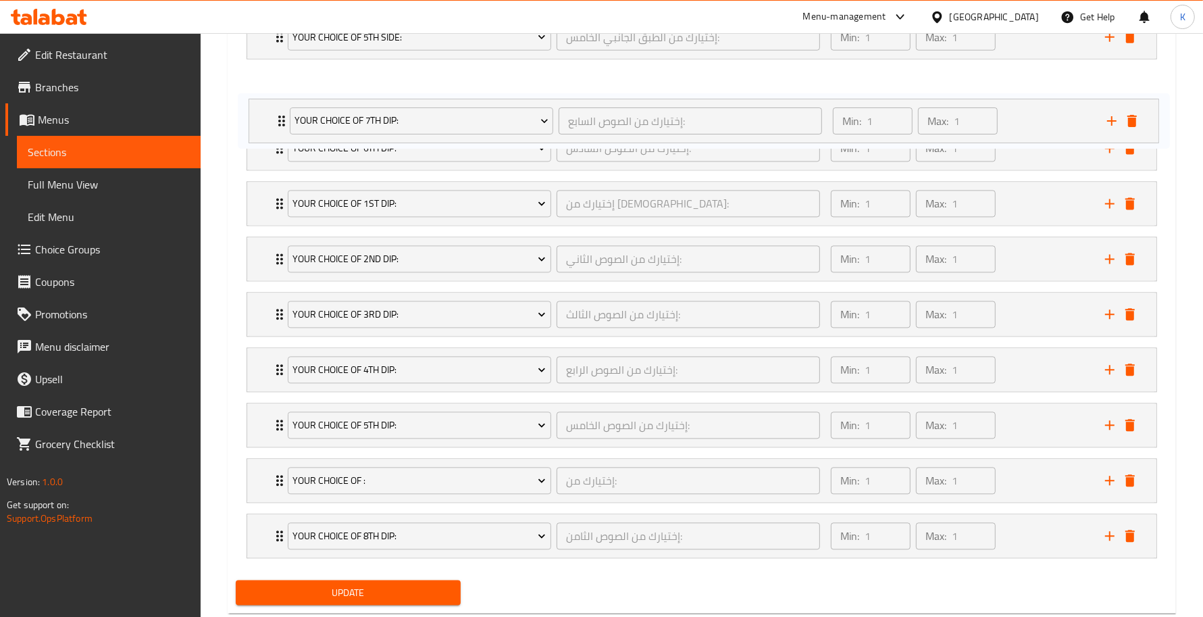
scroll to position [1339, 0]
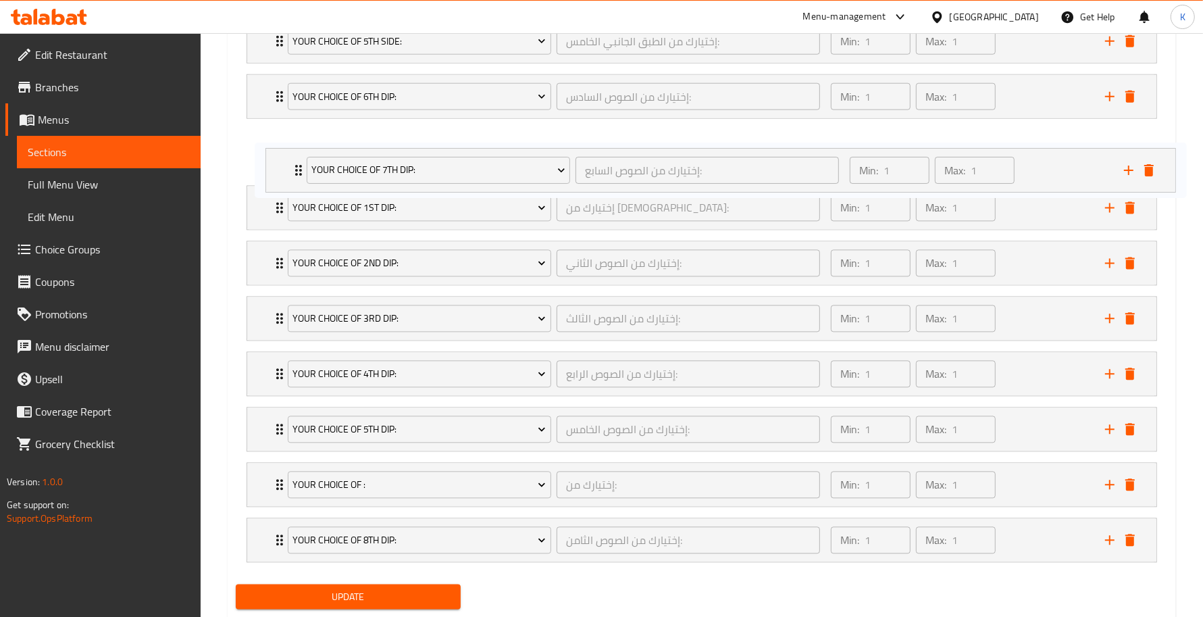
drag, startPoint x: 257, startPoint y: 446, endPoint x: 269, endPoint y: 154, distance: 292.1
click at [271, 157] on div "Your Choice Of 1st Flavor: إختيارك من النكهة الاولى: ​ Min: 1 ​ Max: 1 ​ Habane…" at bounding box center [702, 41] width 933 height 1053
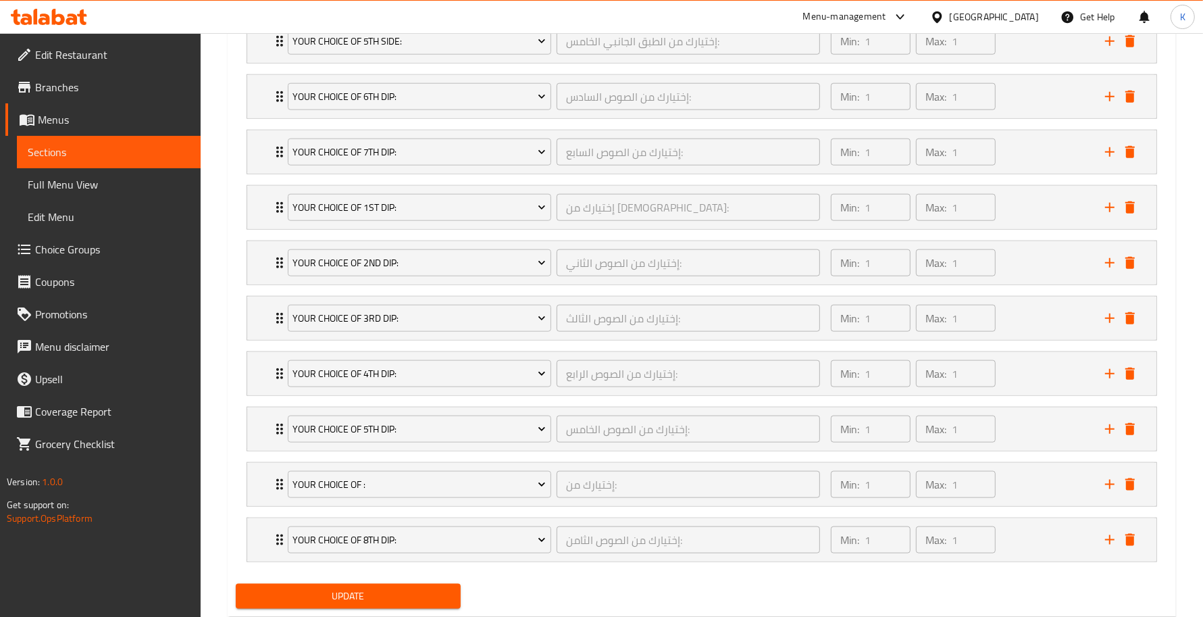
scroll to position [1385, 0]
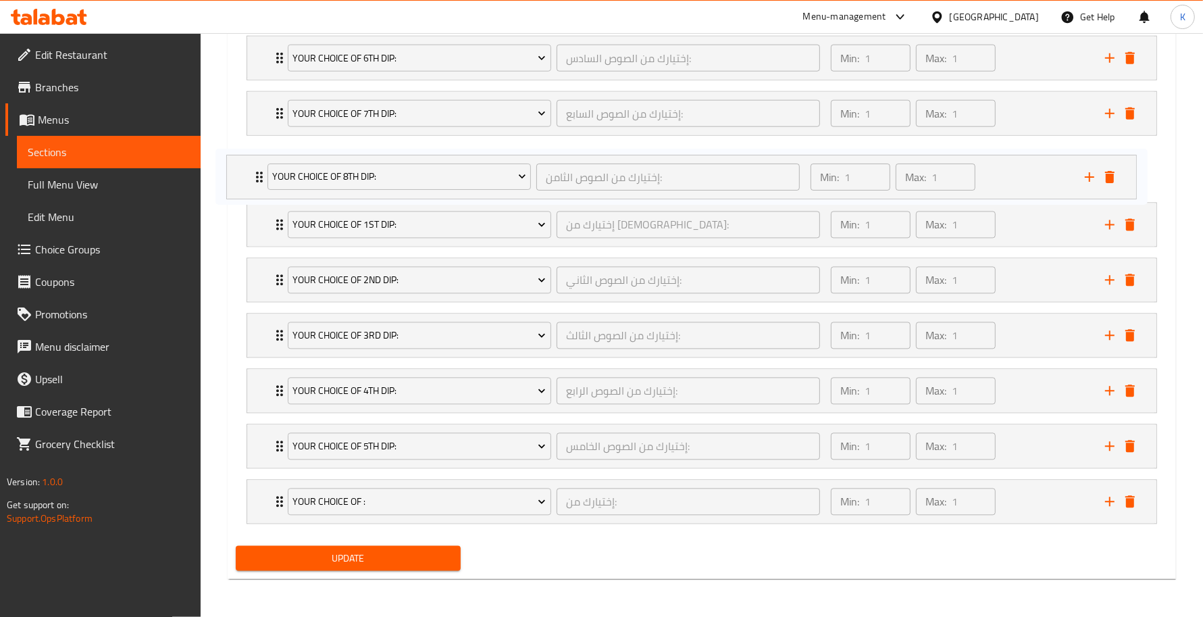
drag, startPoint x: 271, startPoint y: 301, endPoint x: 255, endPoint y: 180, distance: 122.0
click at [255, 180] on div "Your Choice Of 1st Flavor: إختيارك من النكهة الاولى: ​ Min: 1 ​ Max: 1 ​ Habane…" at bounding box center [702, 2] width 933 height 1053
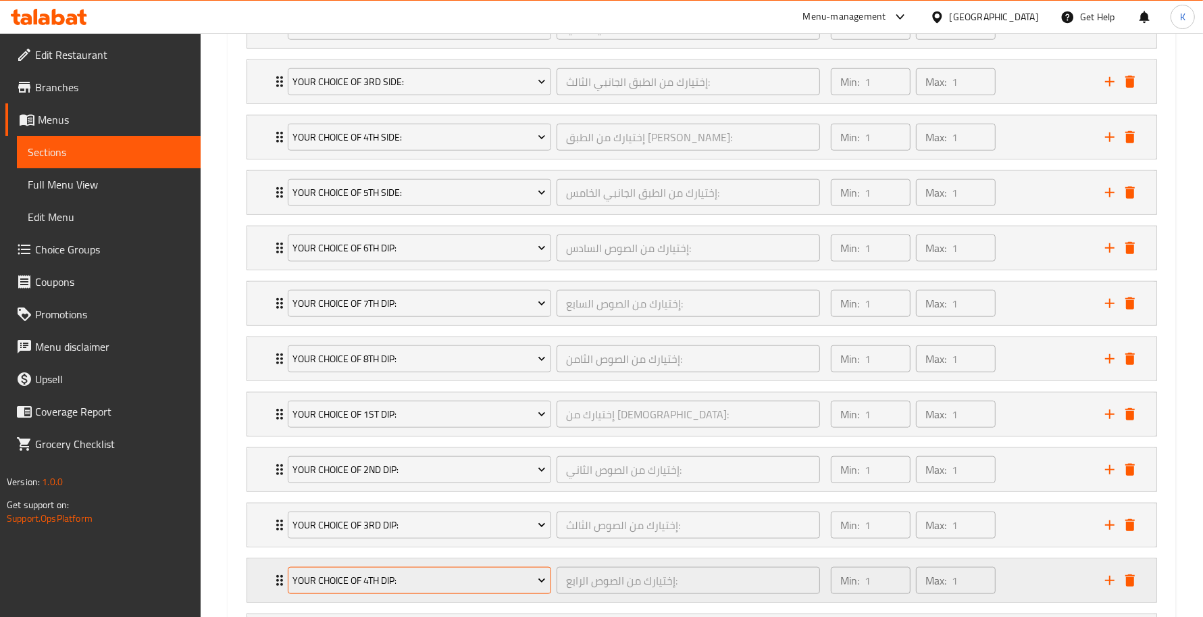
drag, startPoint x: 443, startPoint y: 253, endPoint x: 436, endPoint y: 598, distance: 344.7
click at [436, 598] on div "Your Choice Of 1st Flavor: إختيارك من النكهة الاولى: ​ Min: 1 ​ Max: 1 ​ Habane…" at bounding box center [702, 192] width 933 height 1053
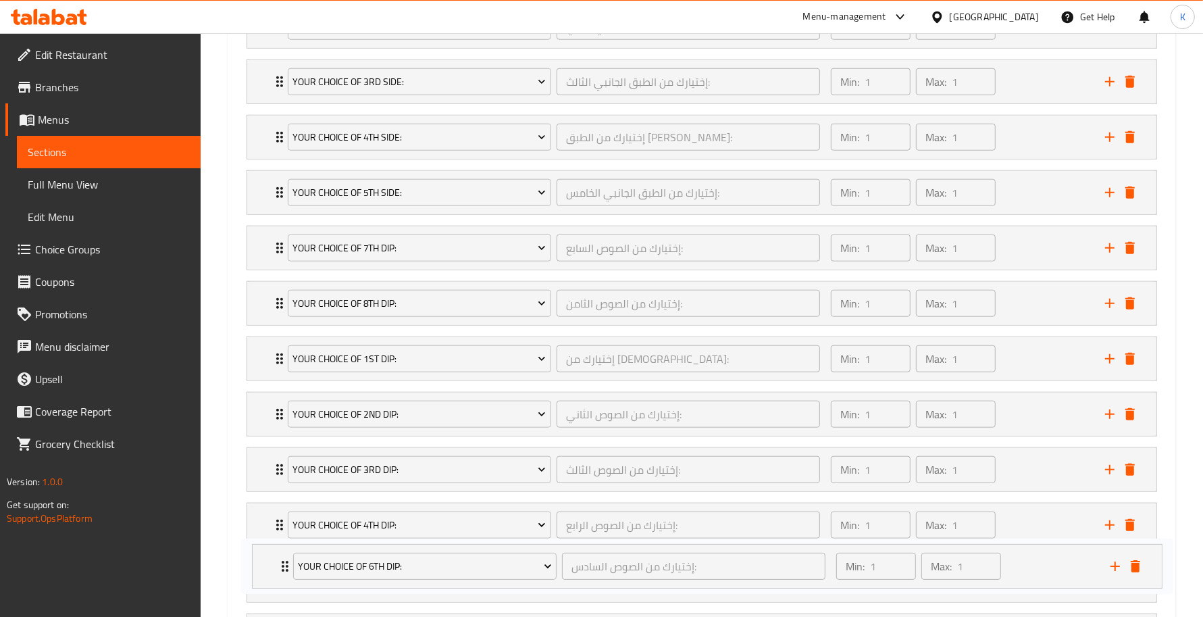
scroll to position [1385, 0]
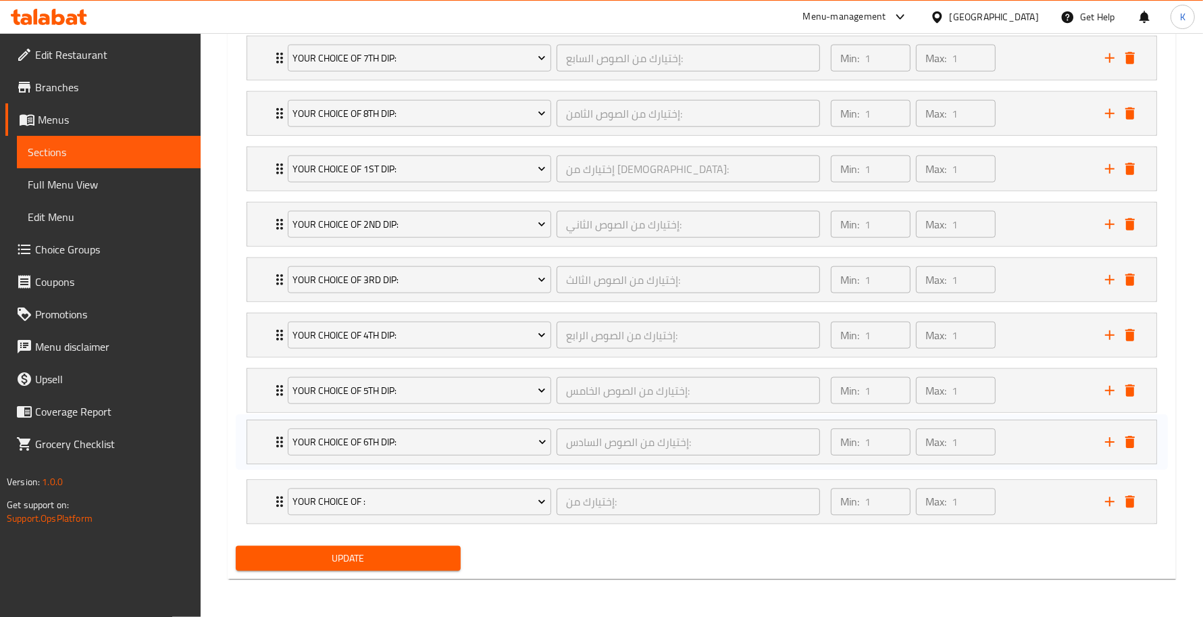
drag, startPoint x: 271, startPoint y: 255, endPoint x: 275, endPoint y: 451, distance: 196.0
click at [276, 451] on div "Your Choice Of 1st Flavor: إختيارك من النكهة الاولى: ​ Min: 1 ​ Max: 1 ​ Habane…" at bounding box center [702, 2] width 933 height 1053
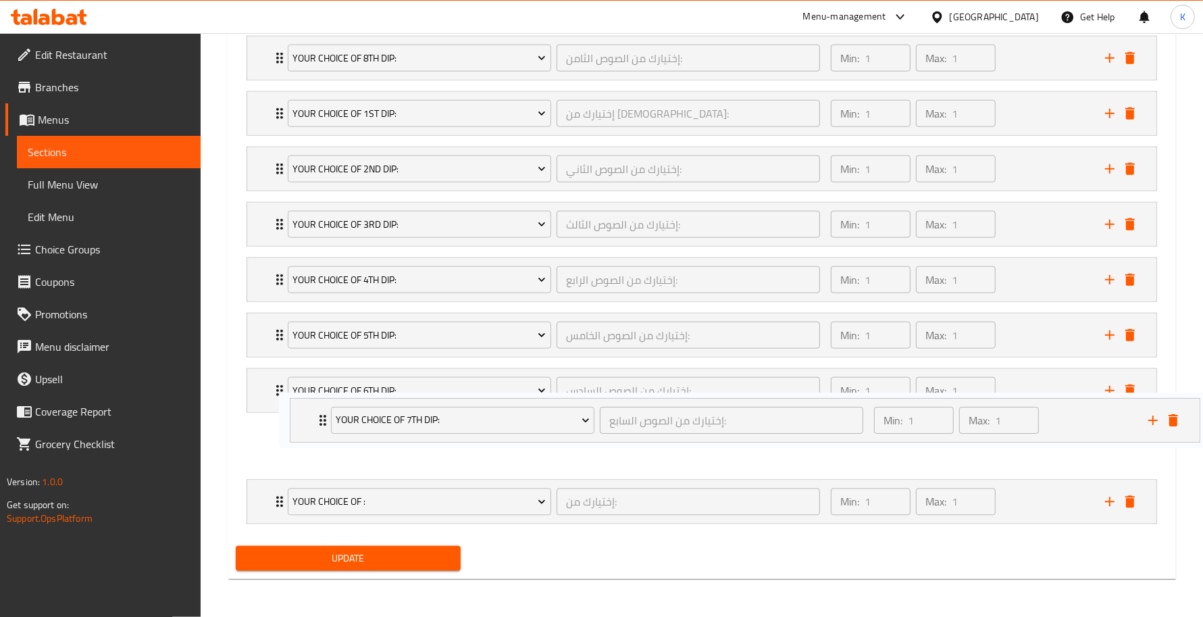
scroll to position [1384, 0]
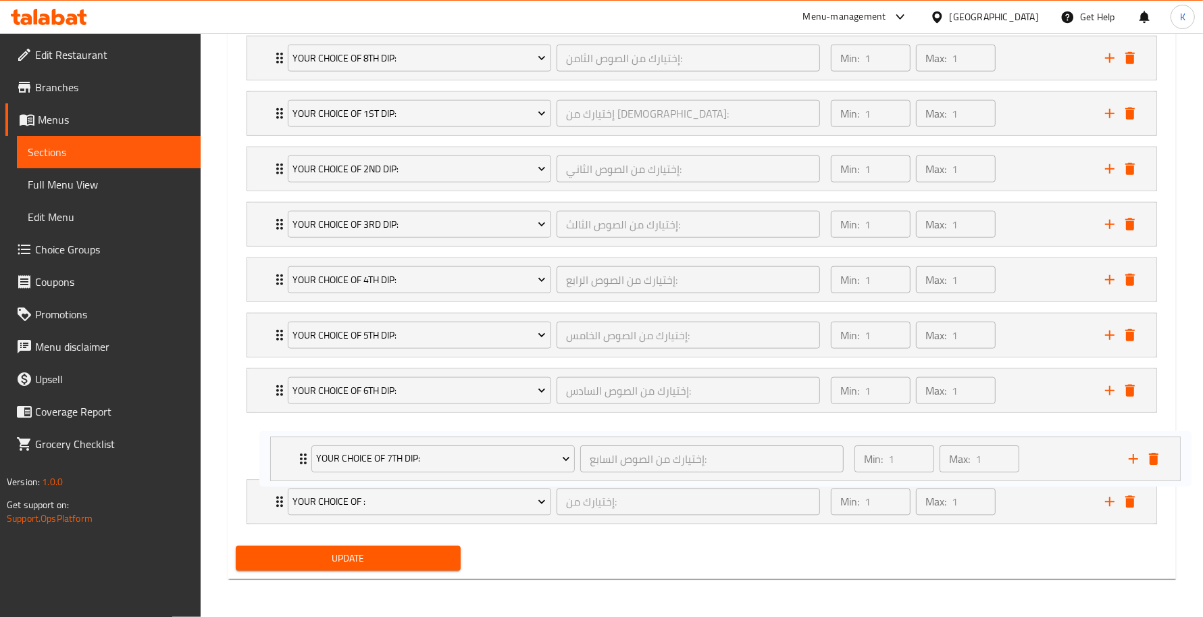
drag, startPoint x: 267, startPoint y: 52, endPoint x: 293, endPoint y: 457, distance: 406.3
click at [292, 457] on div "Your Choice Of 1st Flavor: إختيارك من النكهة الاولى: ​ Min: 1 ​ Max: 1 ​ Habane…" at bounding box center [702, 2] width 933 height 1053
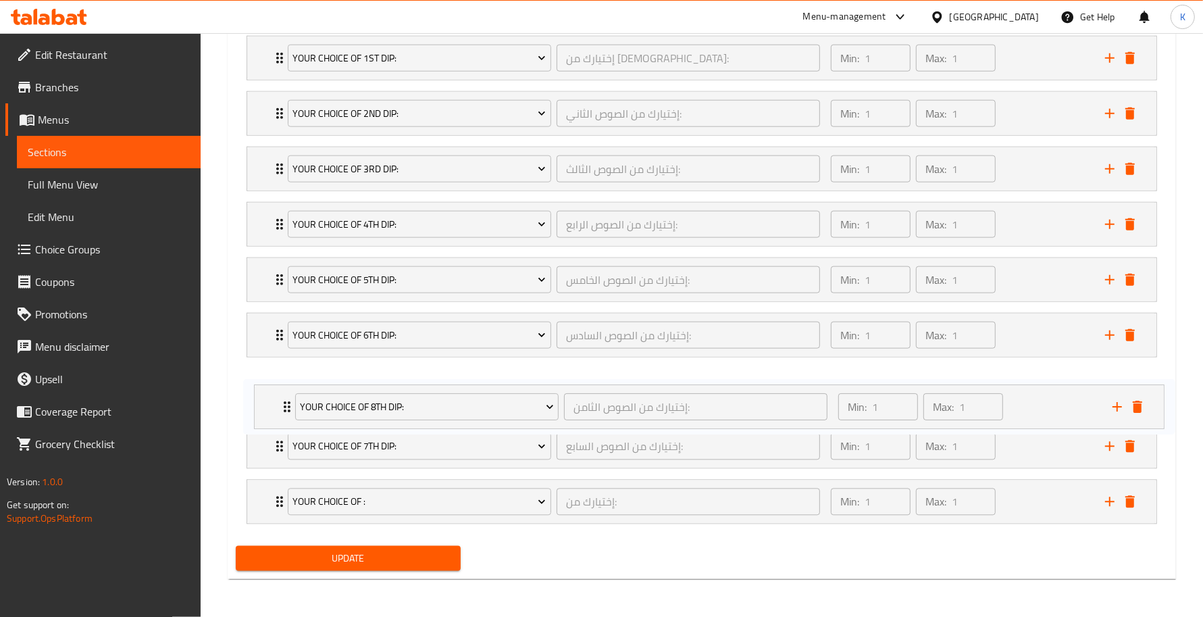
scroll to position [1385, 0]
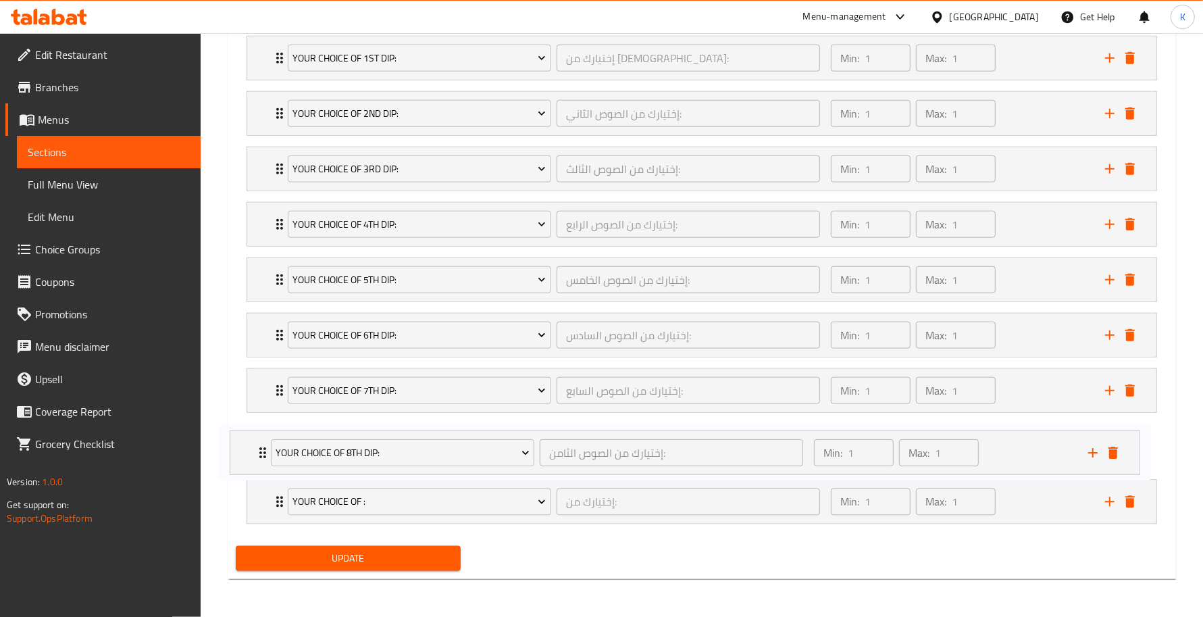
drag, startPoint x: 274, startPoint y: 68, endPoint x: 261, endPoint y: 466, distance: 398.9
click at [261, 466] on div "Your Choice Of 1st Flavor: إختيارك من النكهة الاولى: ​ Min: 1 ​ Max: 1 ​ Habane…" at bounding box center [702, 2] width 933 height 1053
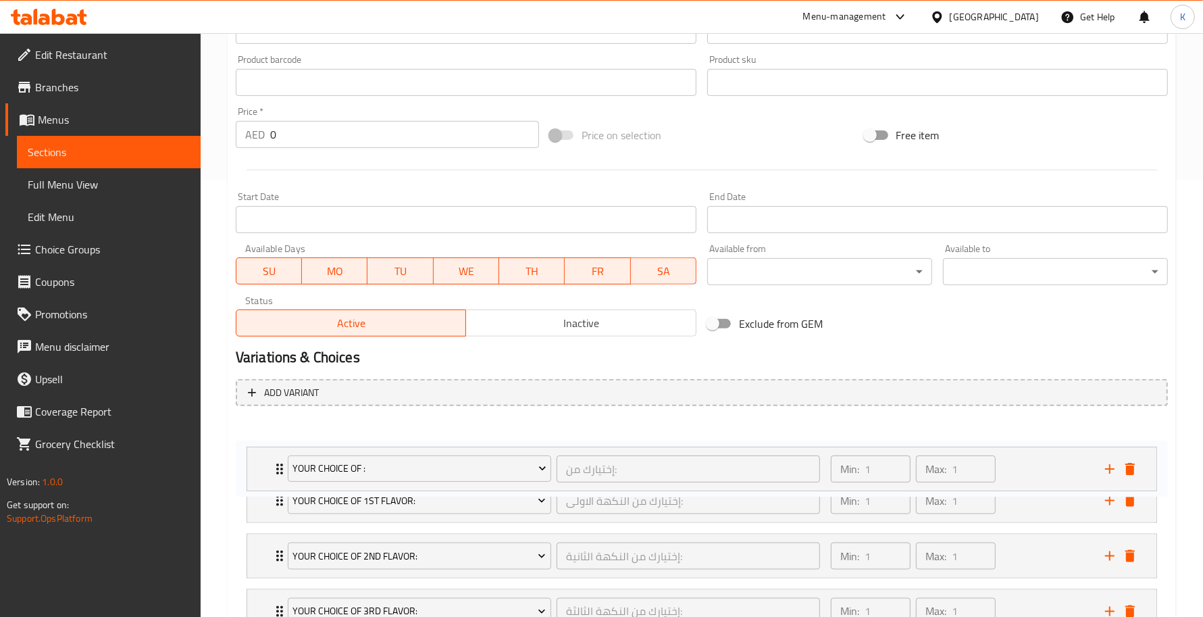
drag, startPoint x: 274, startPoint y: 497, endPoint x: 274, endPoint y: 463, distance: 33.8
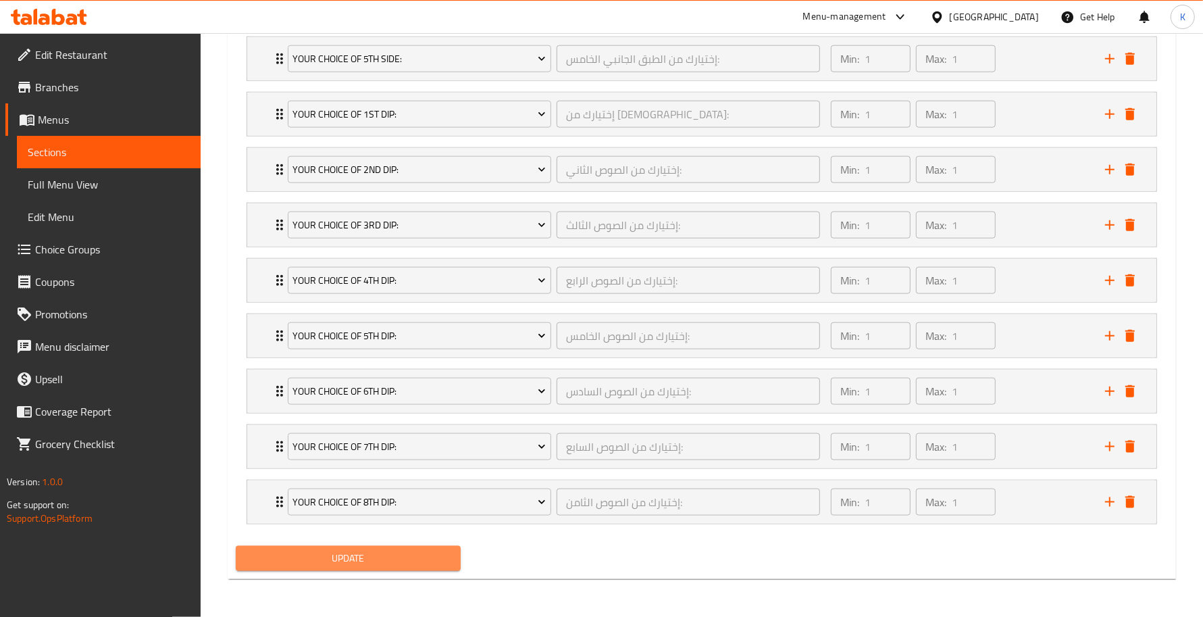
click at [435, 562] on span "Update" at bounding box center [348, 558] width 203 height 17
